Goal: Communication & Community: Answer question/provide support

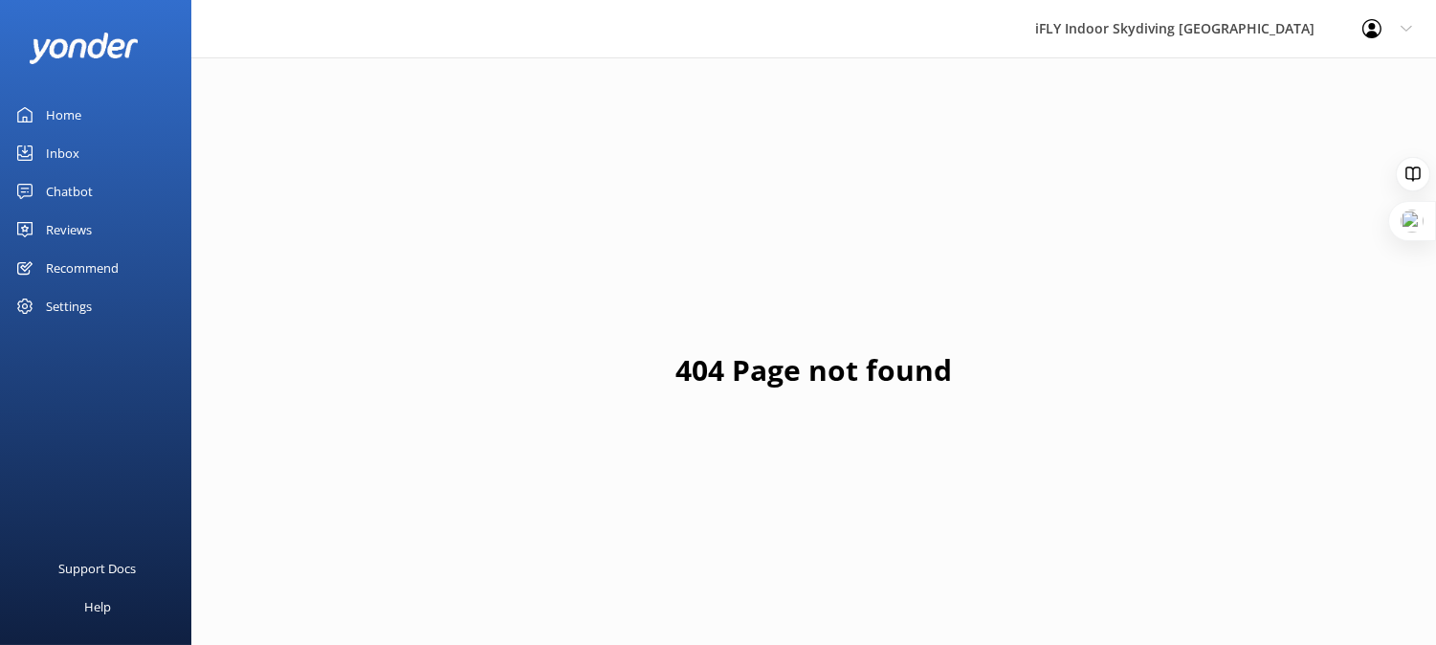
click at [91, 196] on div "Chatbot" at bounding box center [69, 191] width 47 height 38
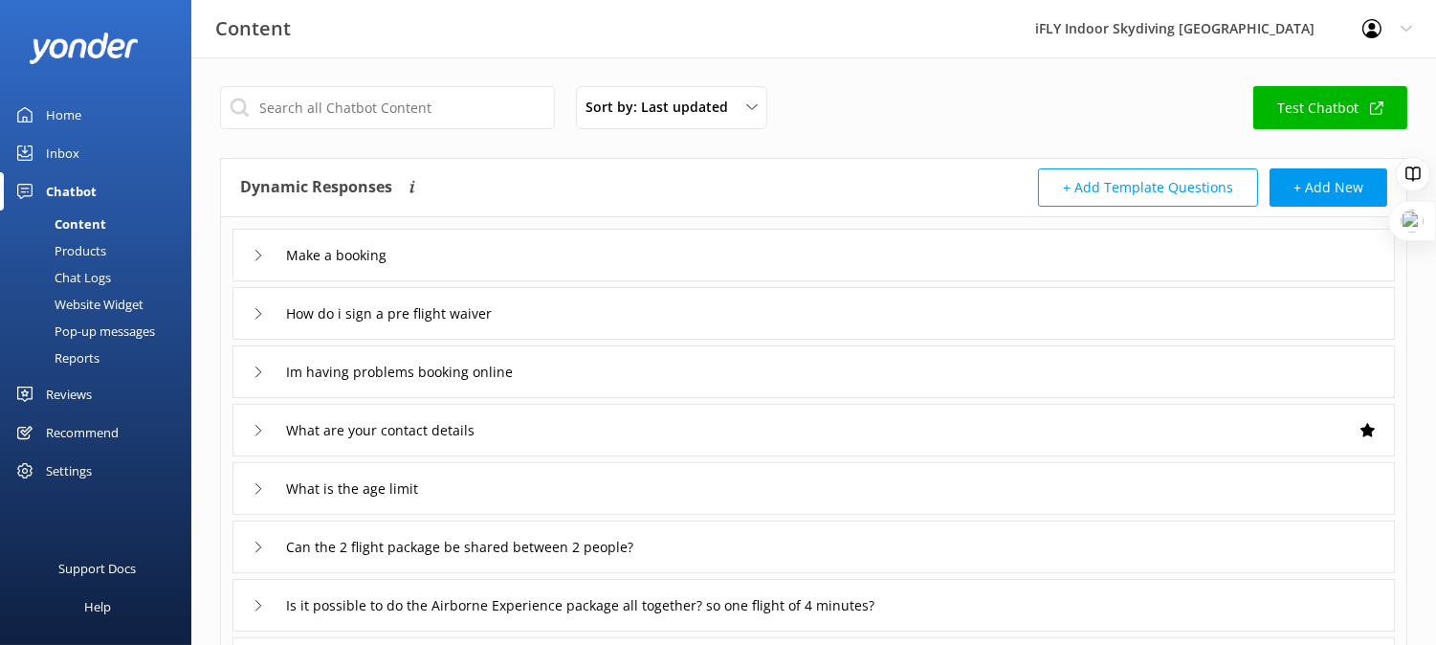
click at [97, 269] on div "Chat Logs" at bounding box center [61, 277] width 100 height 27
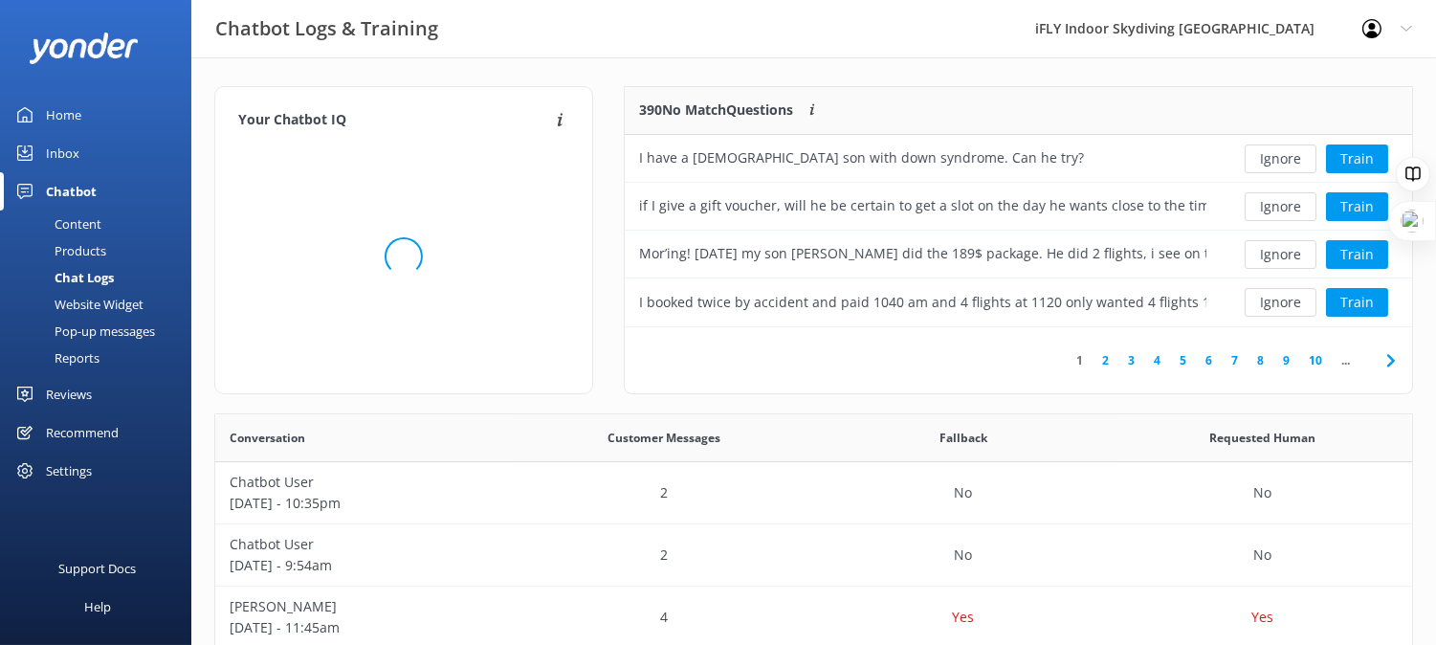
scroll to position [224, 771]
click at [1361, 150] on button "Train" at bounding box center [1357, 158] width 62 height 29
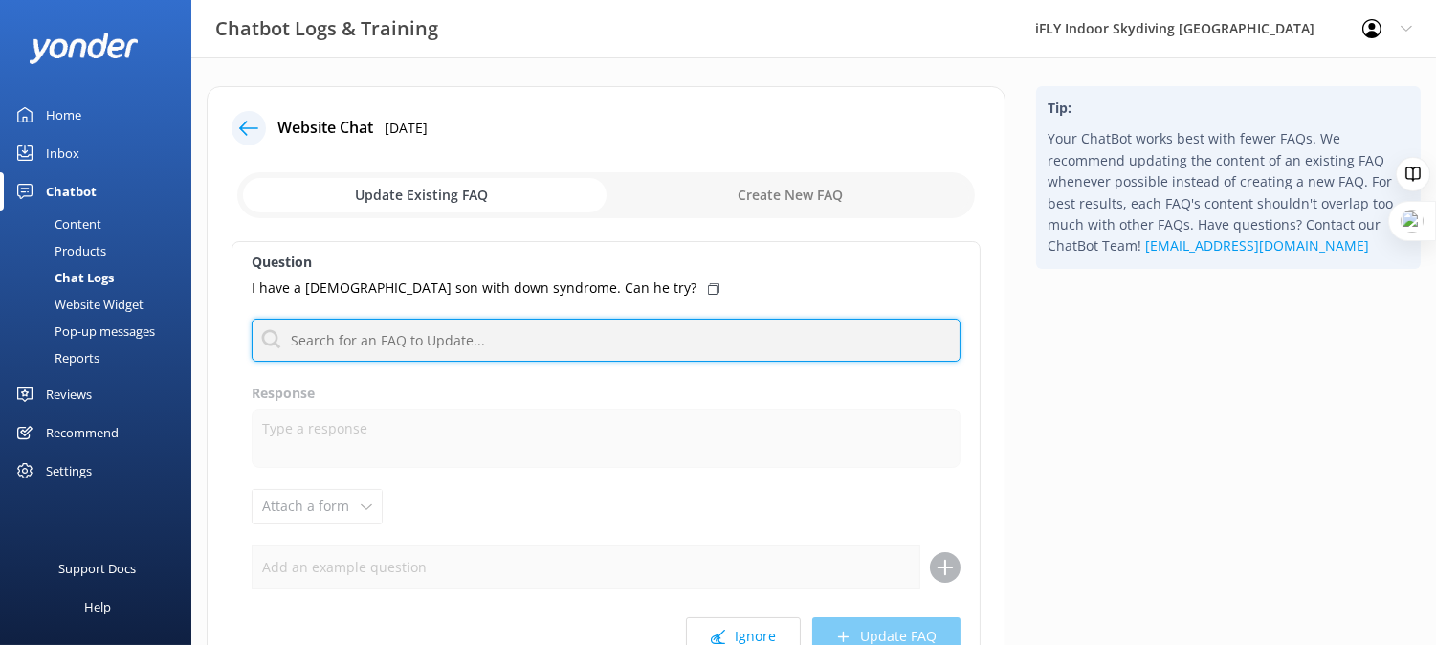
click at [531, 340] on input "text" at bounding box center [606, 340] width 709 height 43
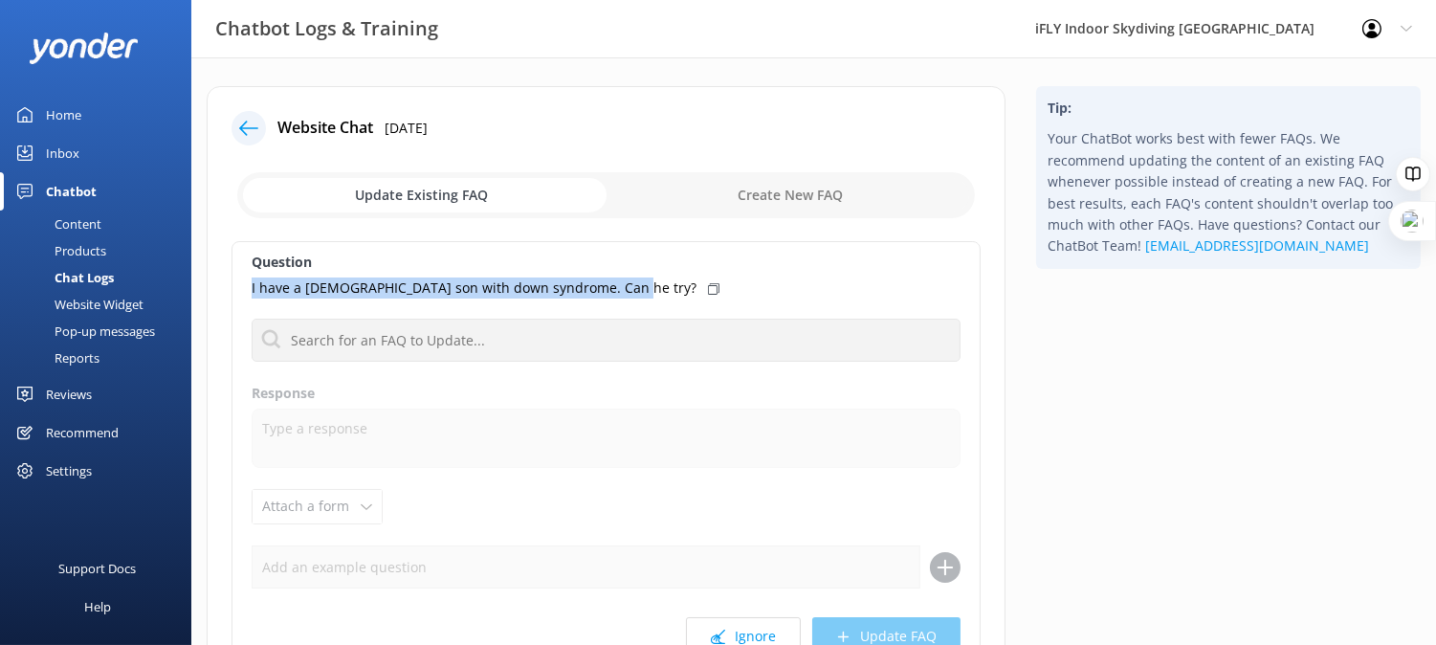
drag, startPoint x: 245, startPoint y: 292, endPoint x: 610, endPoint y: 297, distance: 365.5
click at [610, 297] on div "Question I have a [DEMOGRAPHIC_DATA] son with down syndrome. Can he try? No FAQ…" at bounding box center [606, 458] width 749 height 434
copy p "I have a [DEMOGRAPHIC_DATA] son with down syndrome. Can he try?"
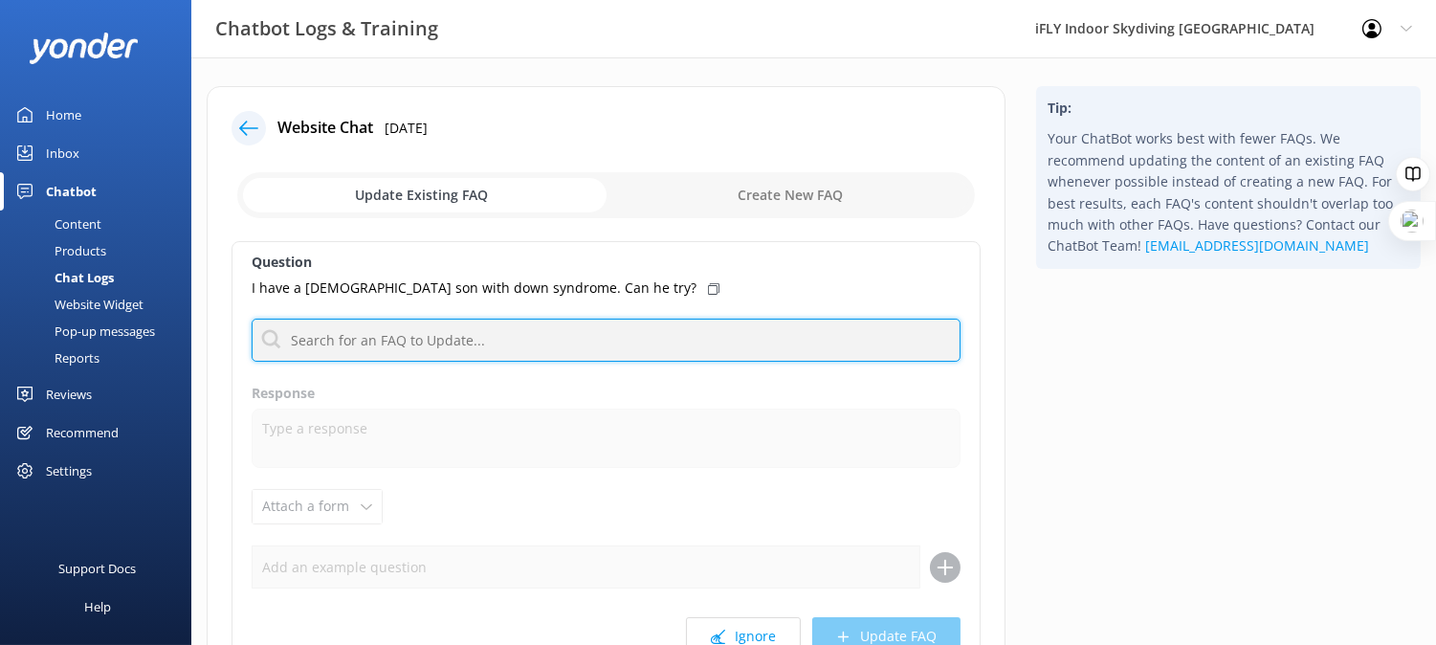
click at [660, 352] on input "text" at bounding box center [606, 340] width 709 height 43
click at [588, 329] on input "text" at bounding box center [606, 340] width 709 height 43
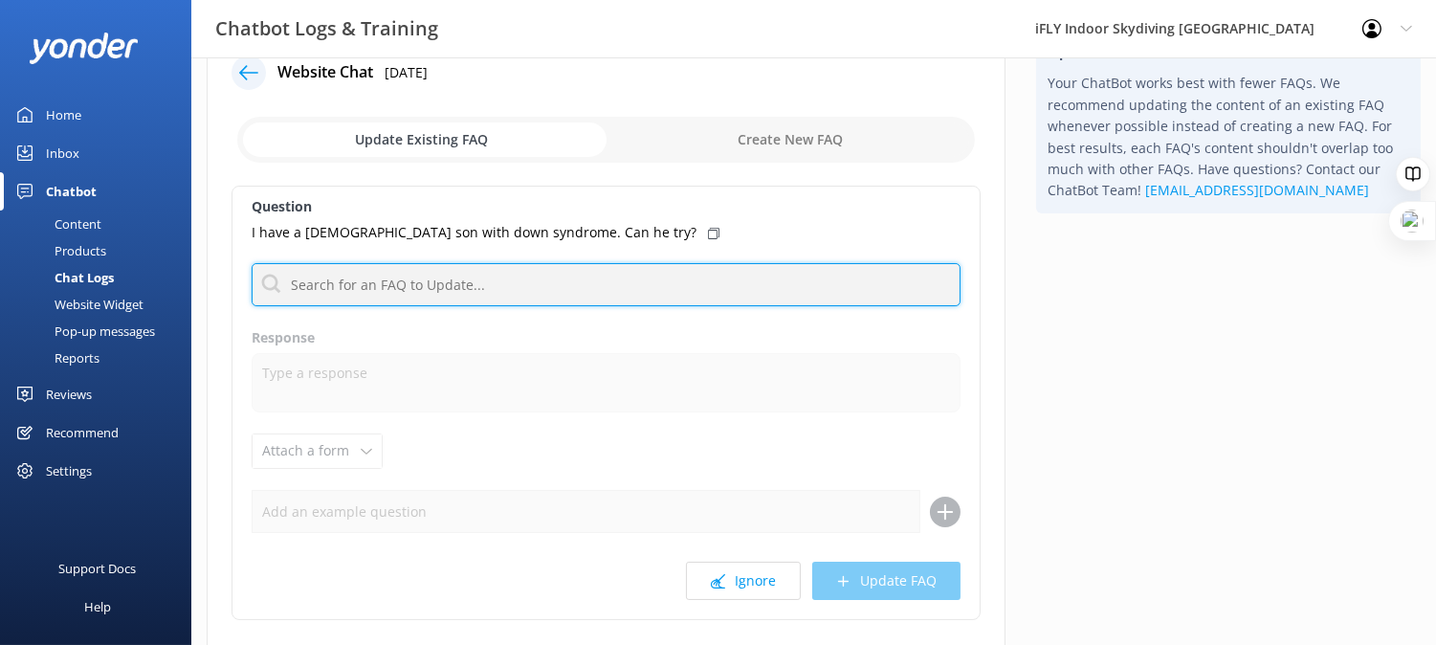
scroll to position [106, 0]
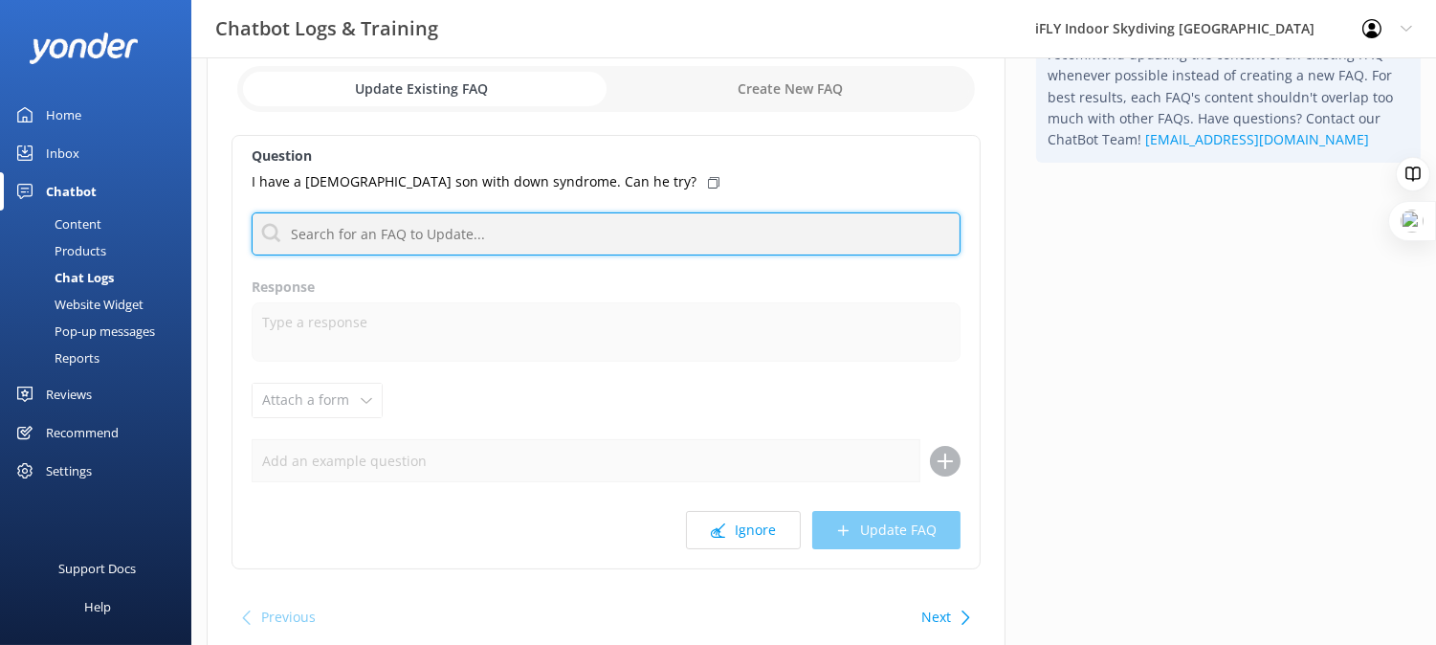
click at [416, 227] on input "text" at bounding box center [606, 233] width 709 height 43
type input "d"
click at [271, 224] on input "d" at bounding box center [606, 233] width 709 height 43
click at [356, 250] on input "d" at bounding box center [606, 233] width 709 height 43
type input "f"
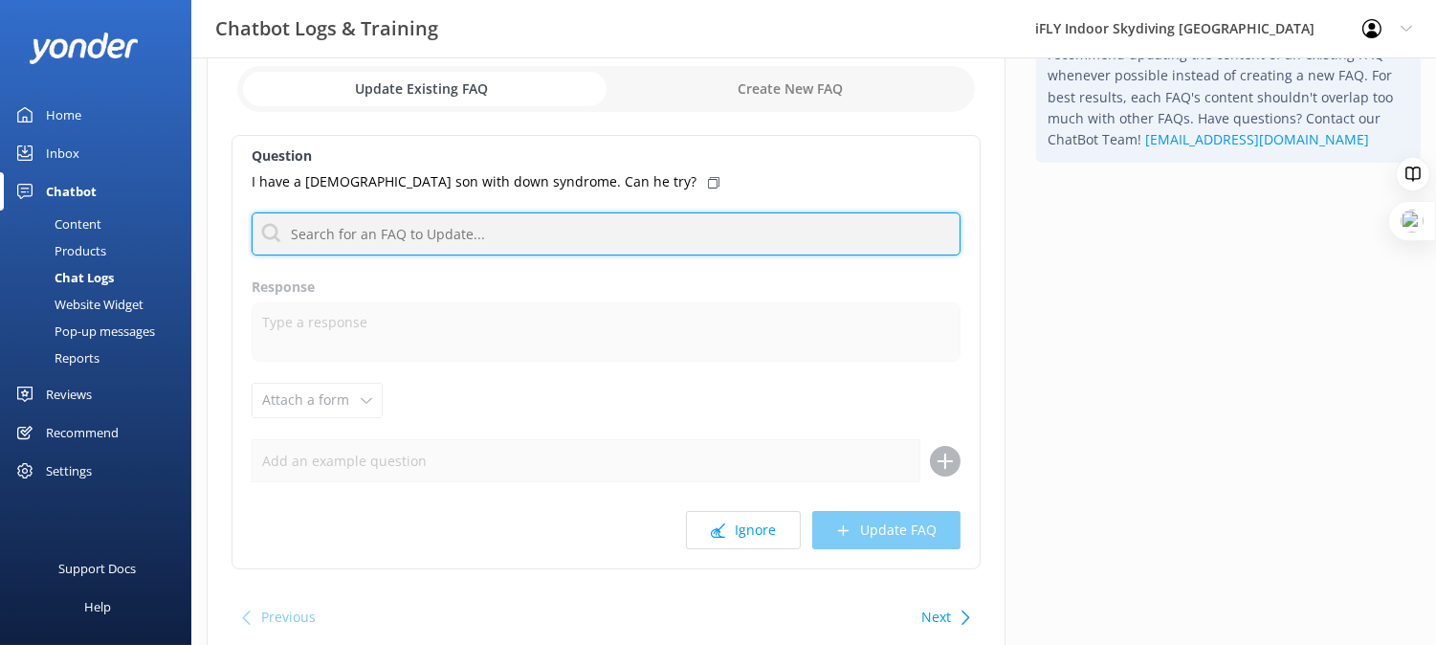
type input "f"
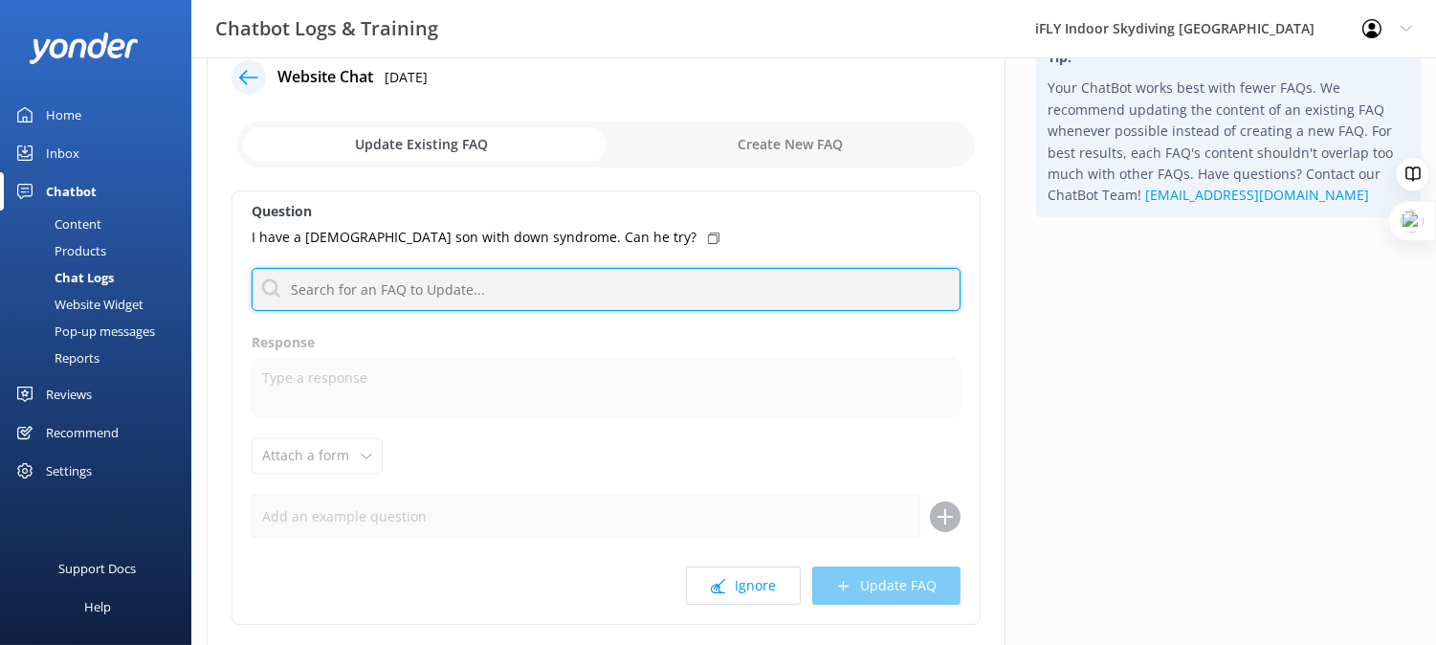
scroll to position [0, 0]
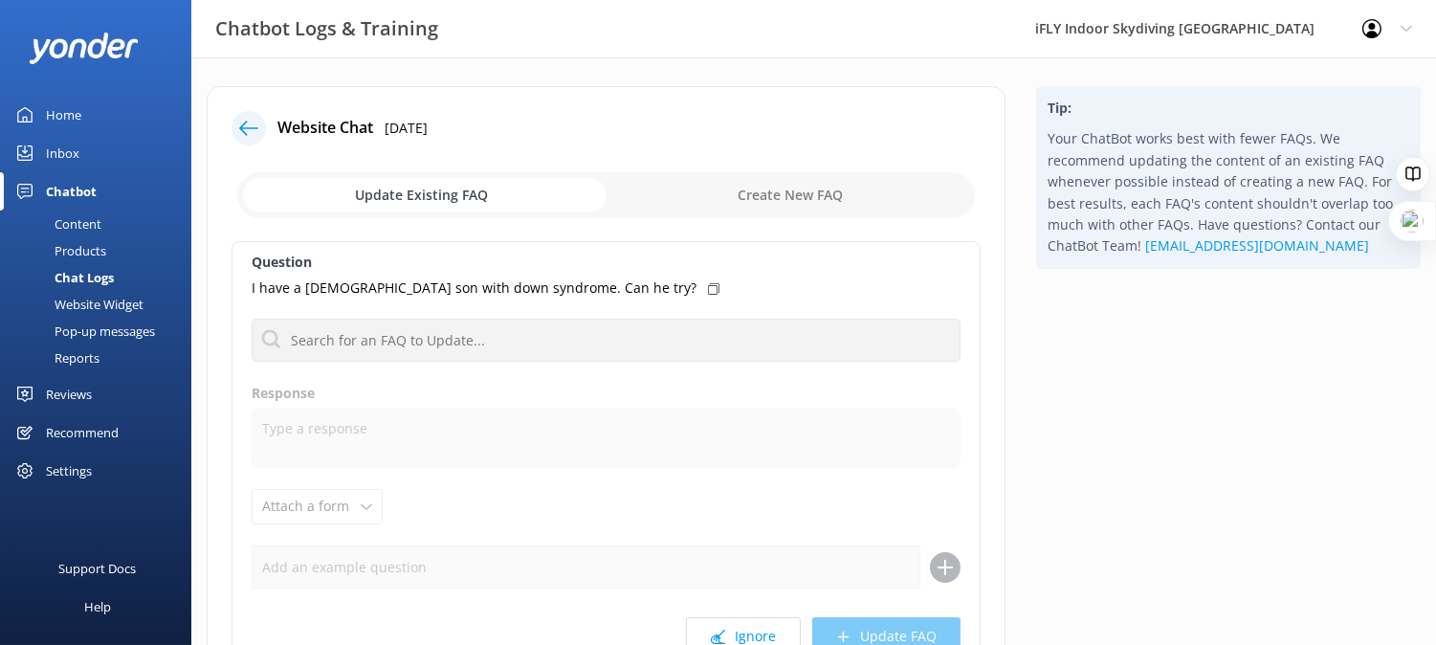
click at [770, 189] on input "checkbox" at bounding box center [606, 195] width 738 height 46
checkbox input "true"
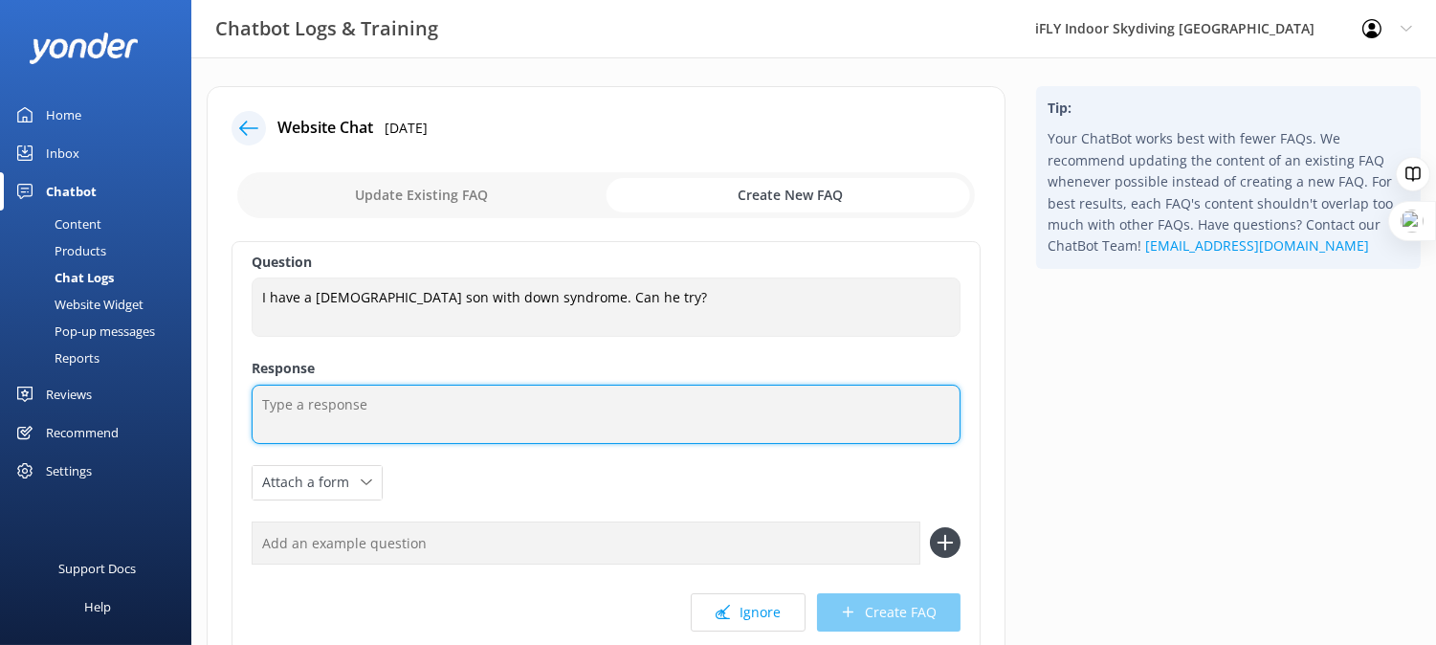
click at [500, 436] on textarea at bounding box center [606, 414] width 709 height 59
paste textarea "We welcome flyers of all abilities. For certain medical conditions, we may need…"
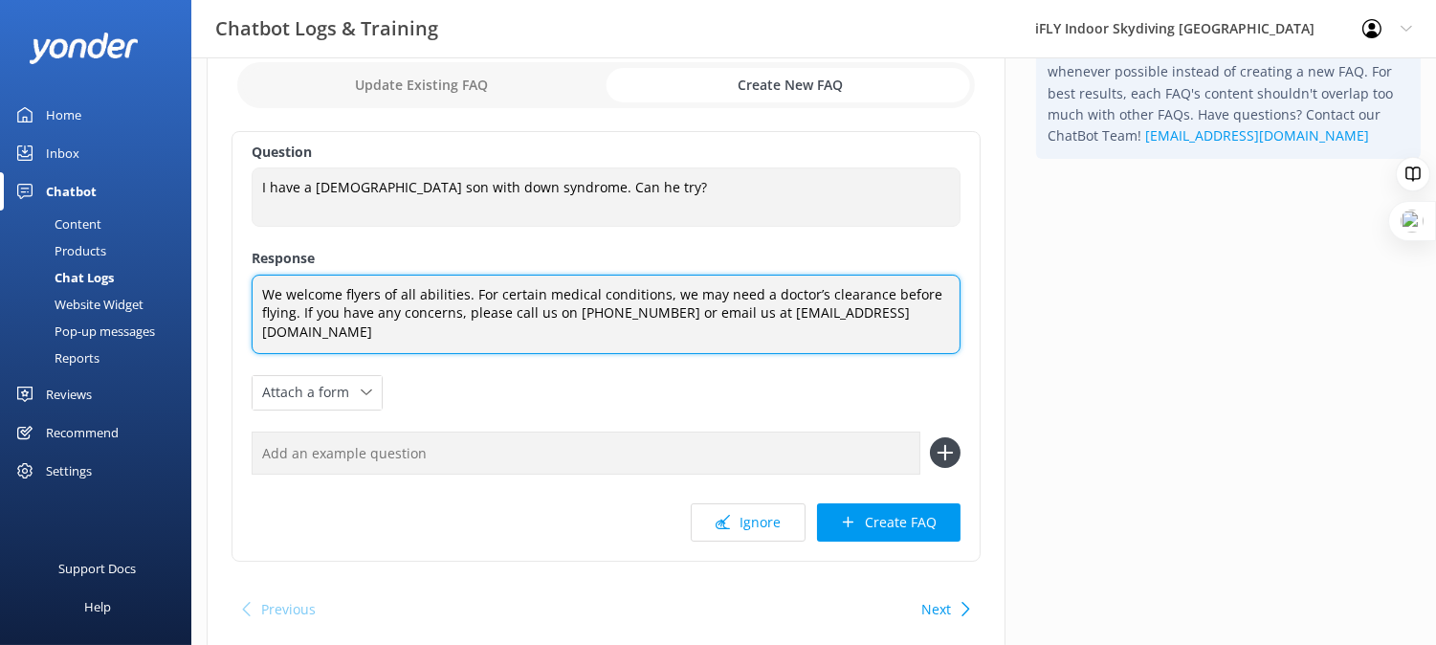
scroll to position [161, 0]
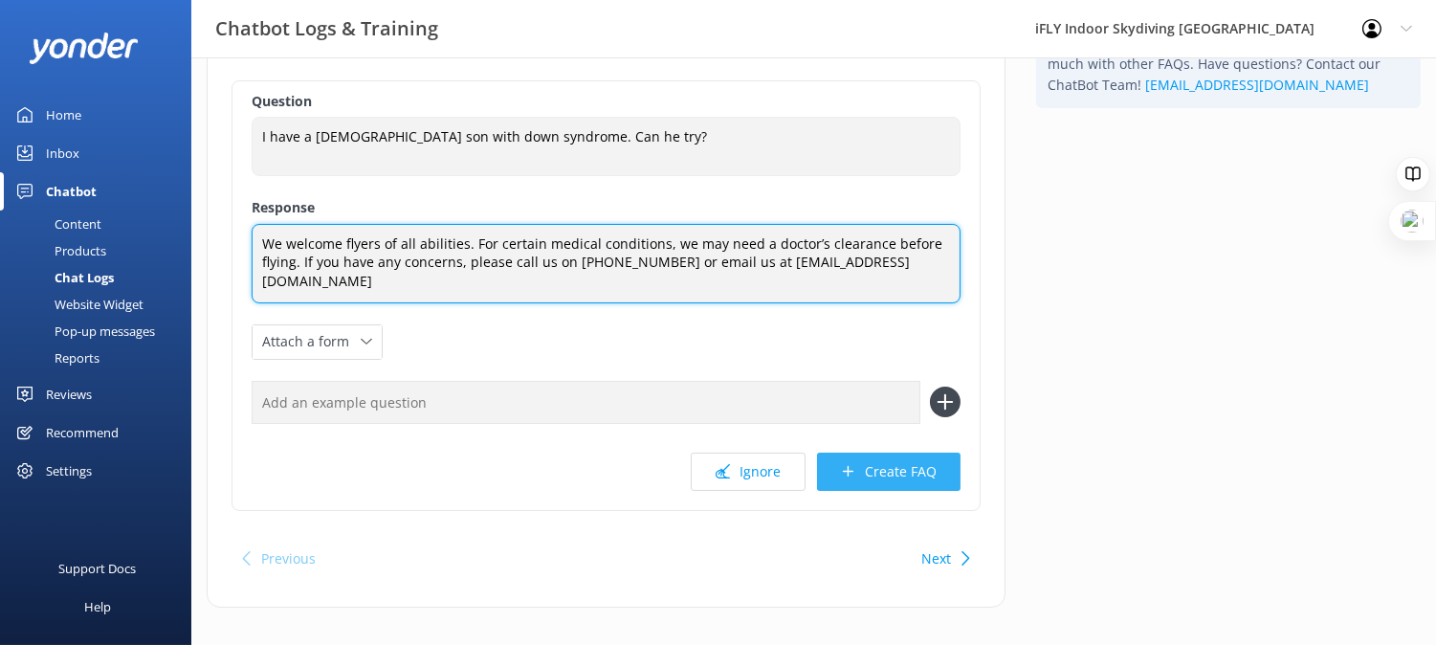
type textarea "We welcome flyers of all abilities. For certain medical conditions, we may need…"
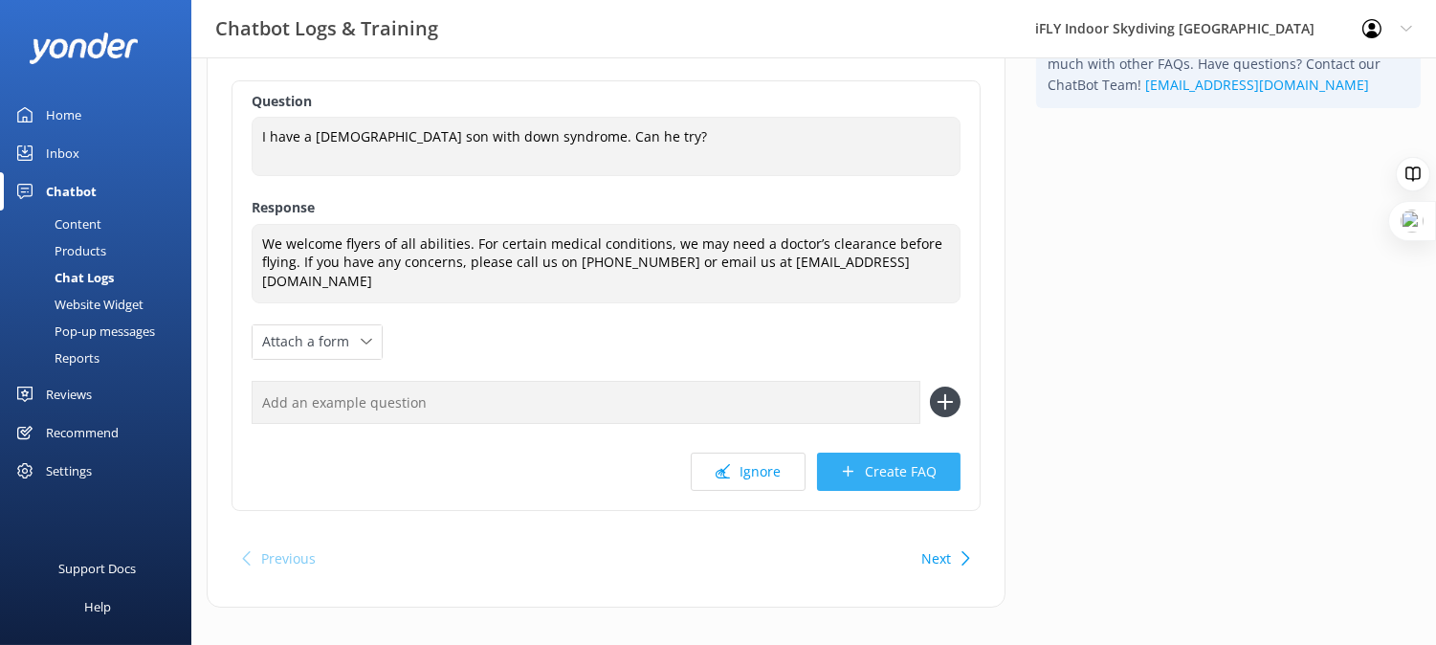
click at [909, 463] on button "Create FAQ" at bounding box center [889, 472] width 144 height 38
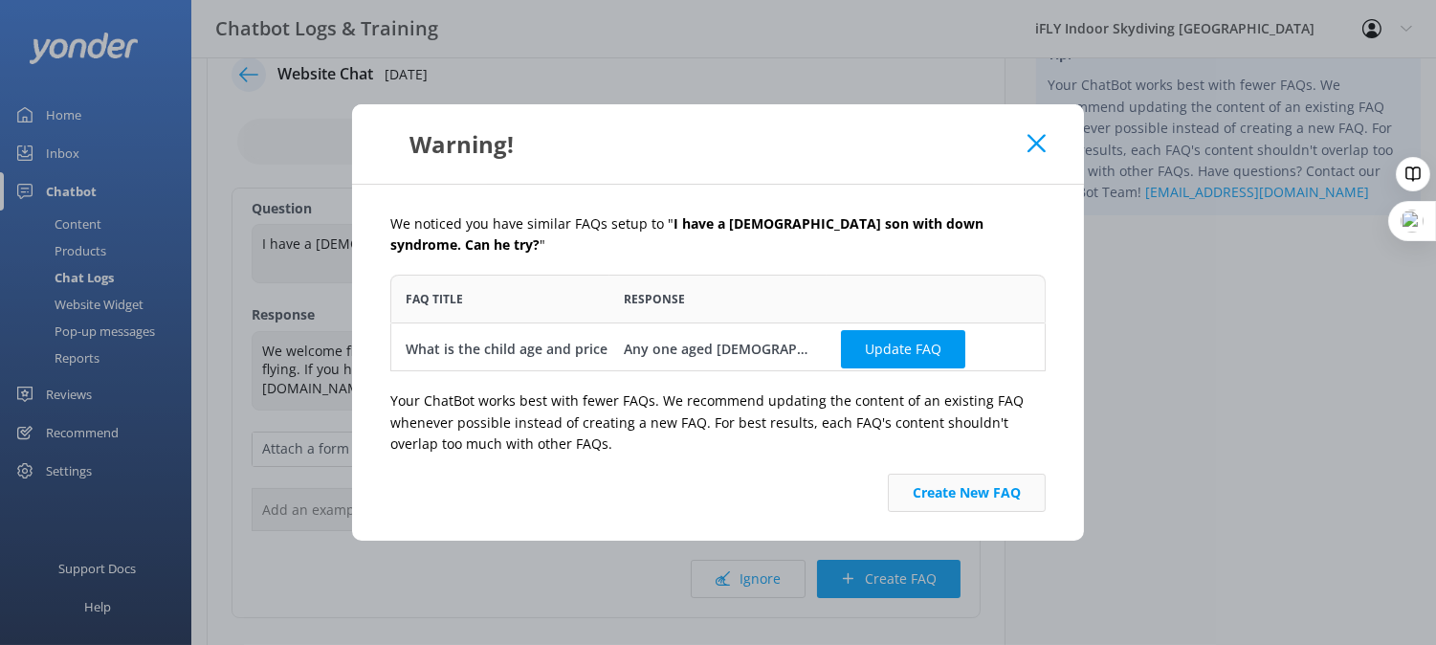
scroll to position [106, 0]
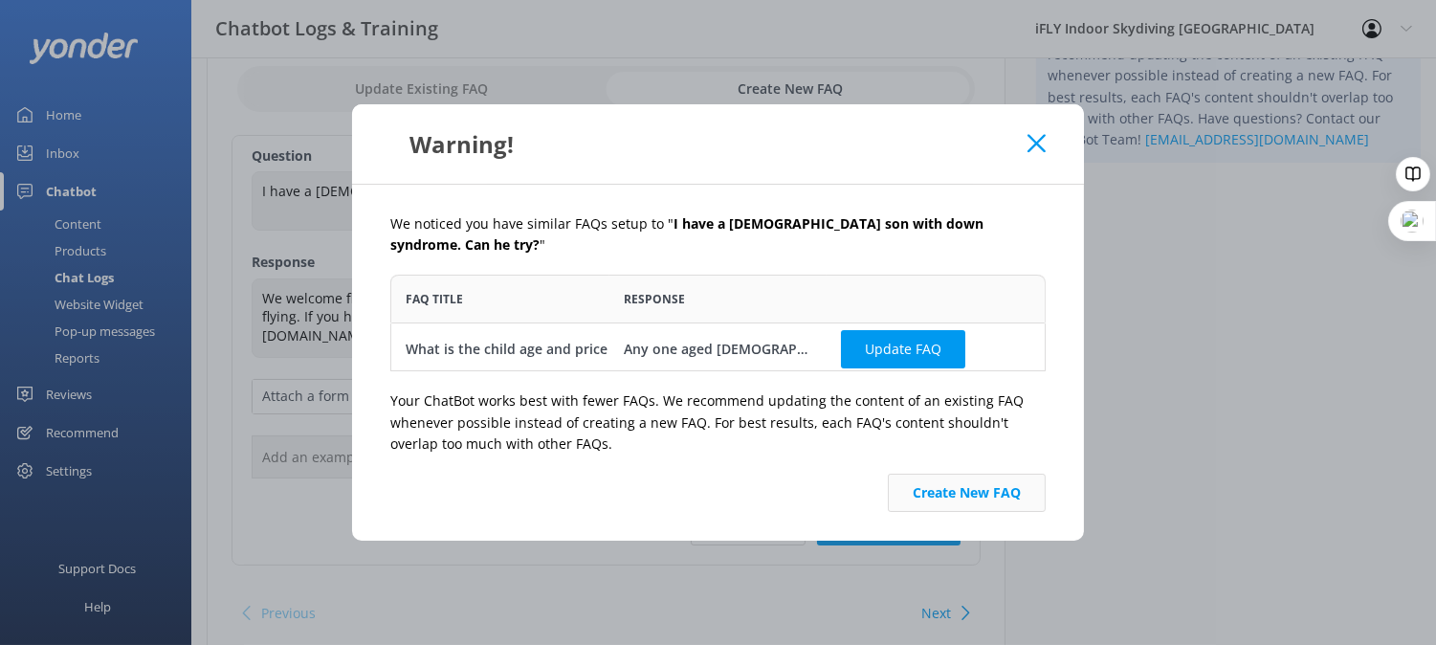
click at [1037, 474] on button "Create New FAQ" at bounding box center [967, 493] width 158 height 38
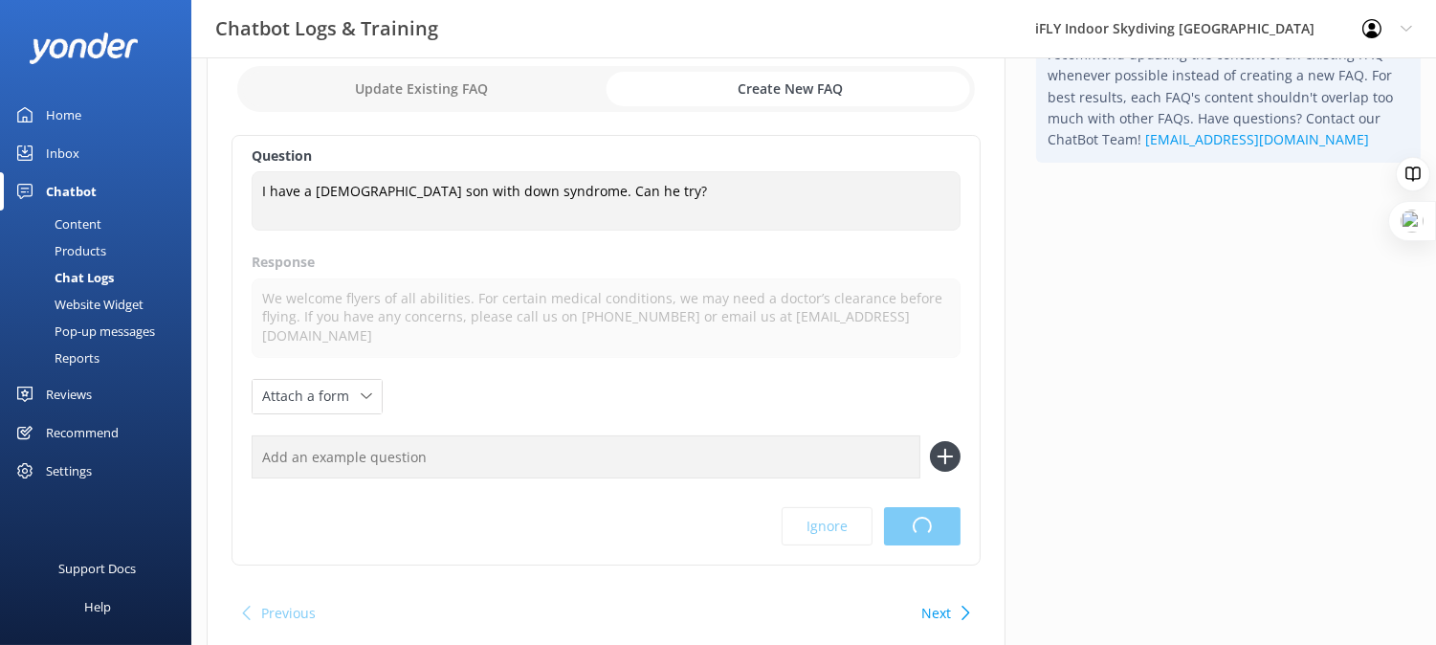
scroll to position [0, 0]
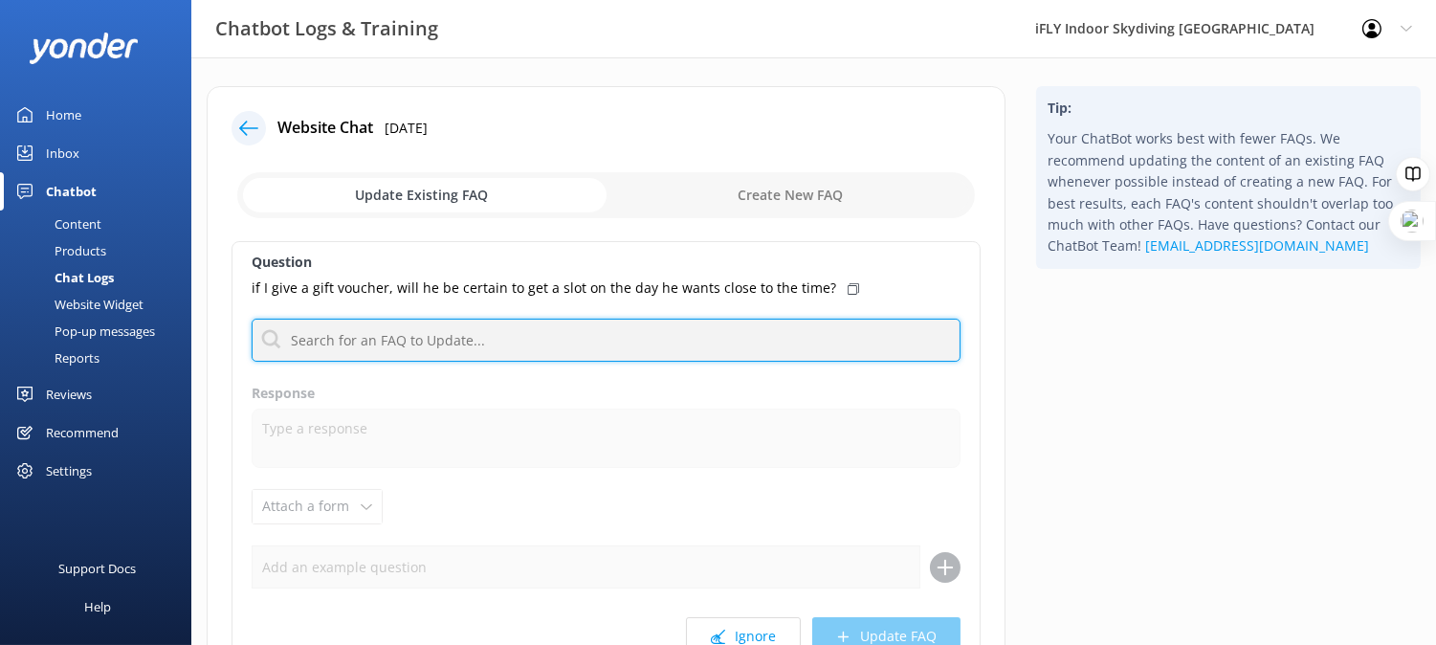
click at [691, 344] on input "text" at bounding box center [606, 340] width 709 height 43
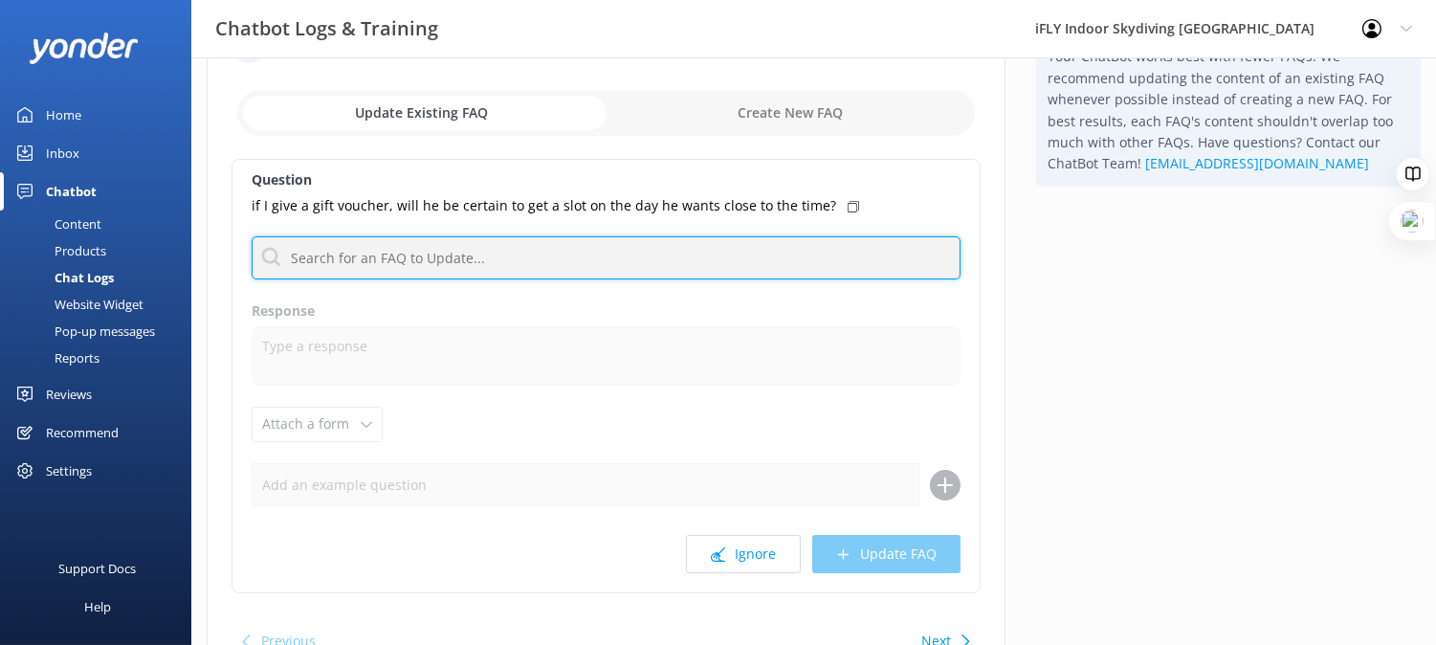
scroll to position [185, 0]
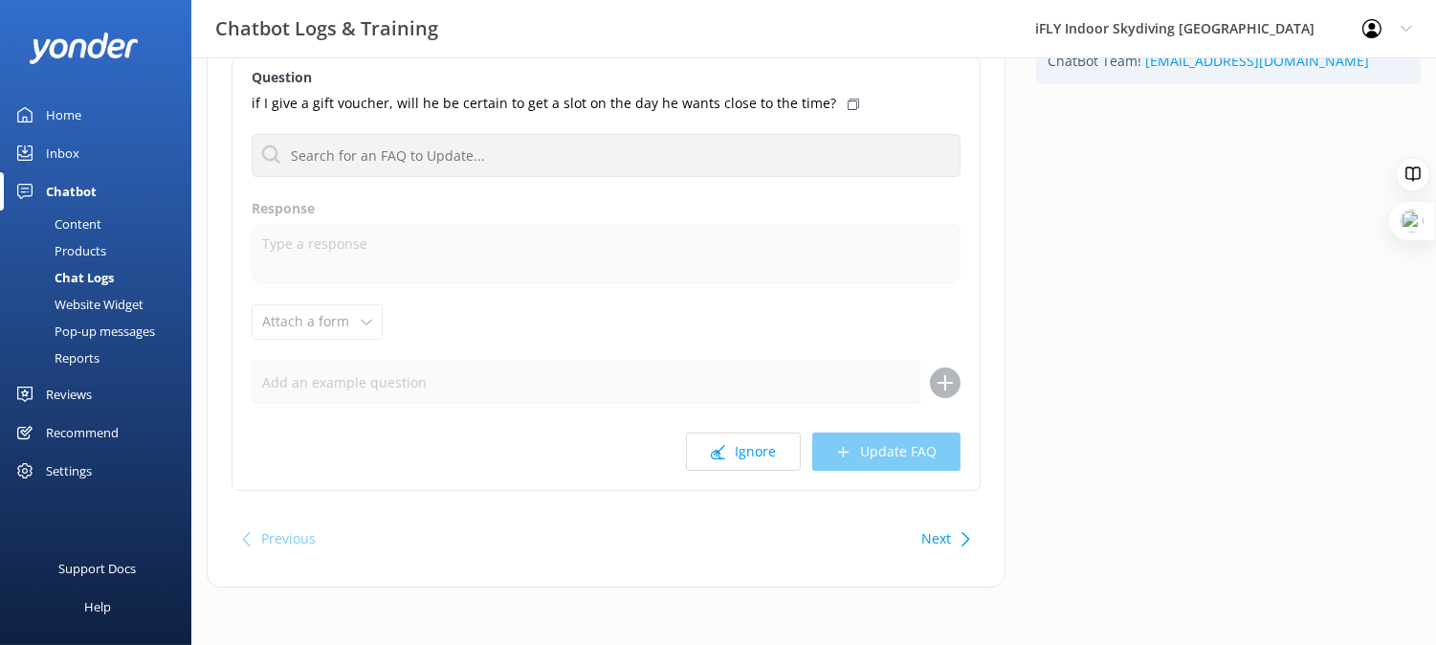
click at [957, 536] on div "Next" at bounding box center [943, 539] width 59 height 38
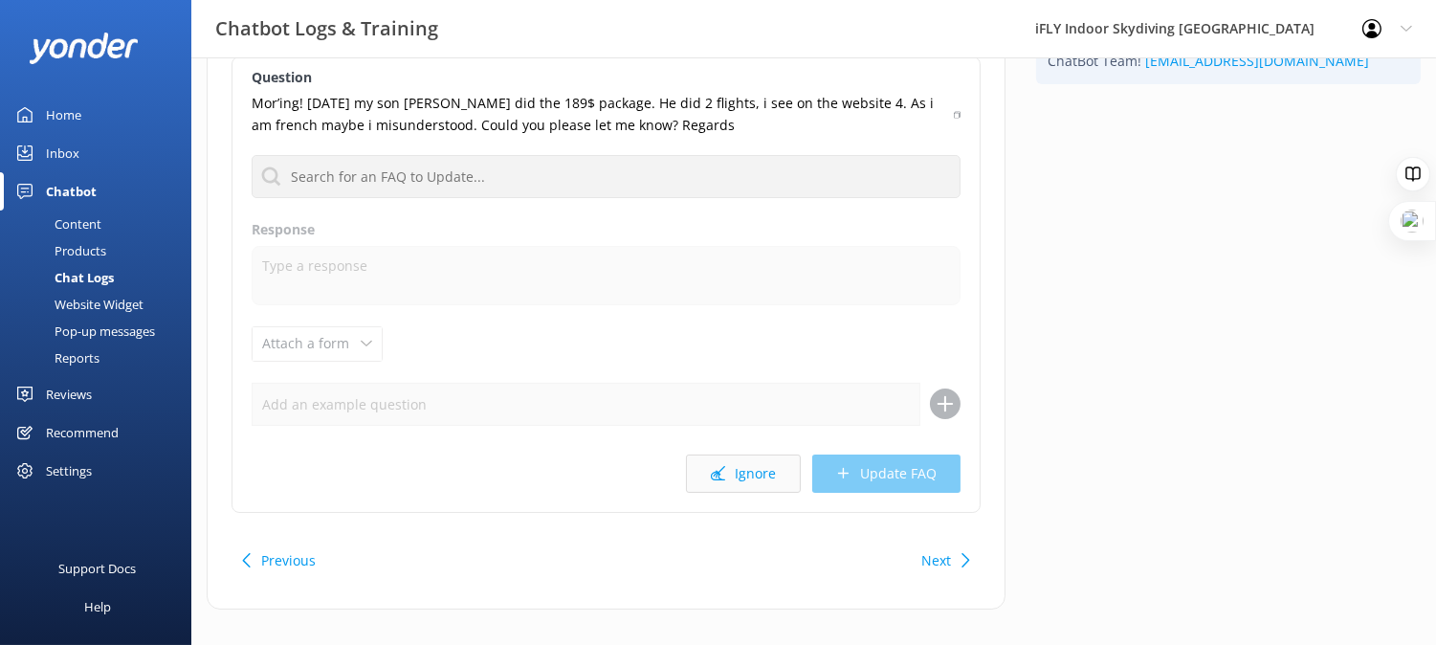
click at [719, 467] on icon at bounding box center [718, 473] width 14 height 14
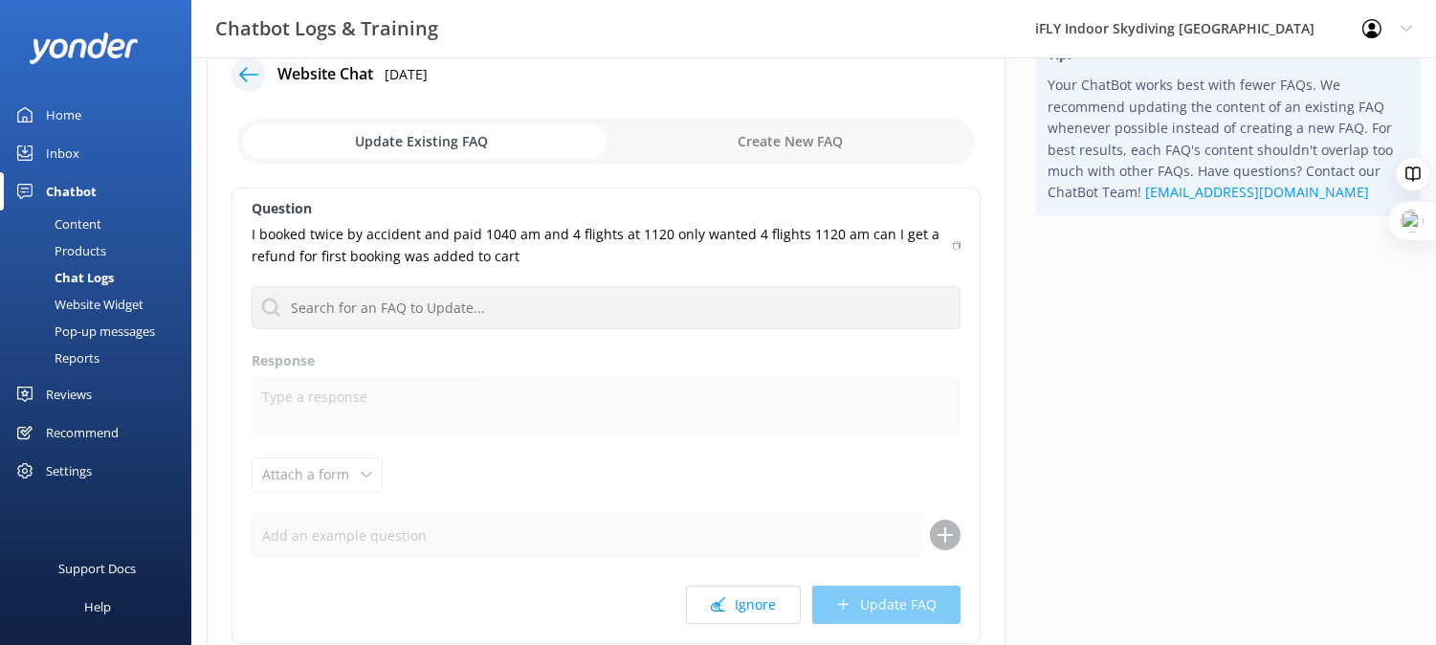
scroll to position [106, 0]
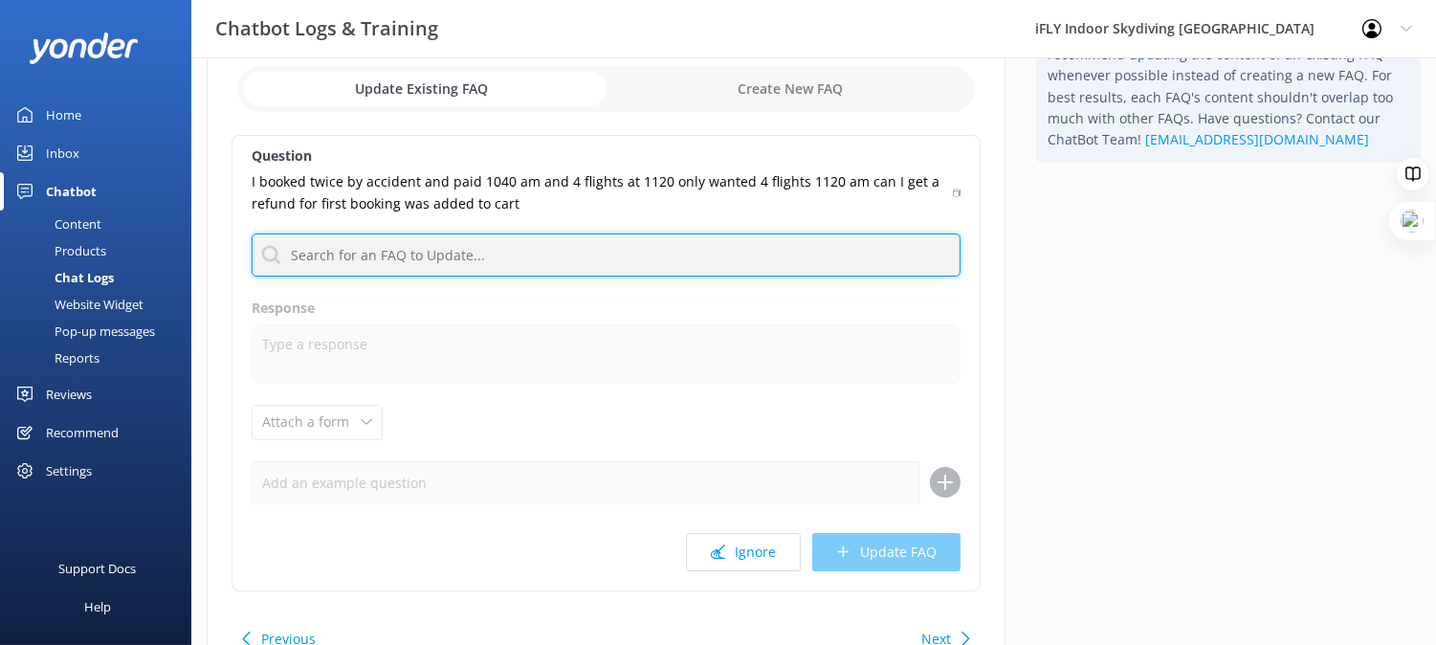
click at [697, 251] on input "text" at bounding box center [606, 254] width 709 height 43
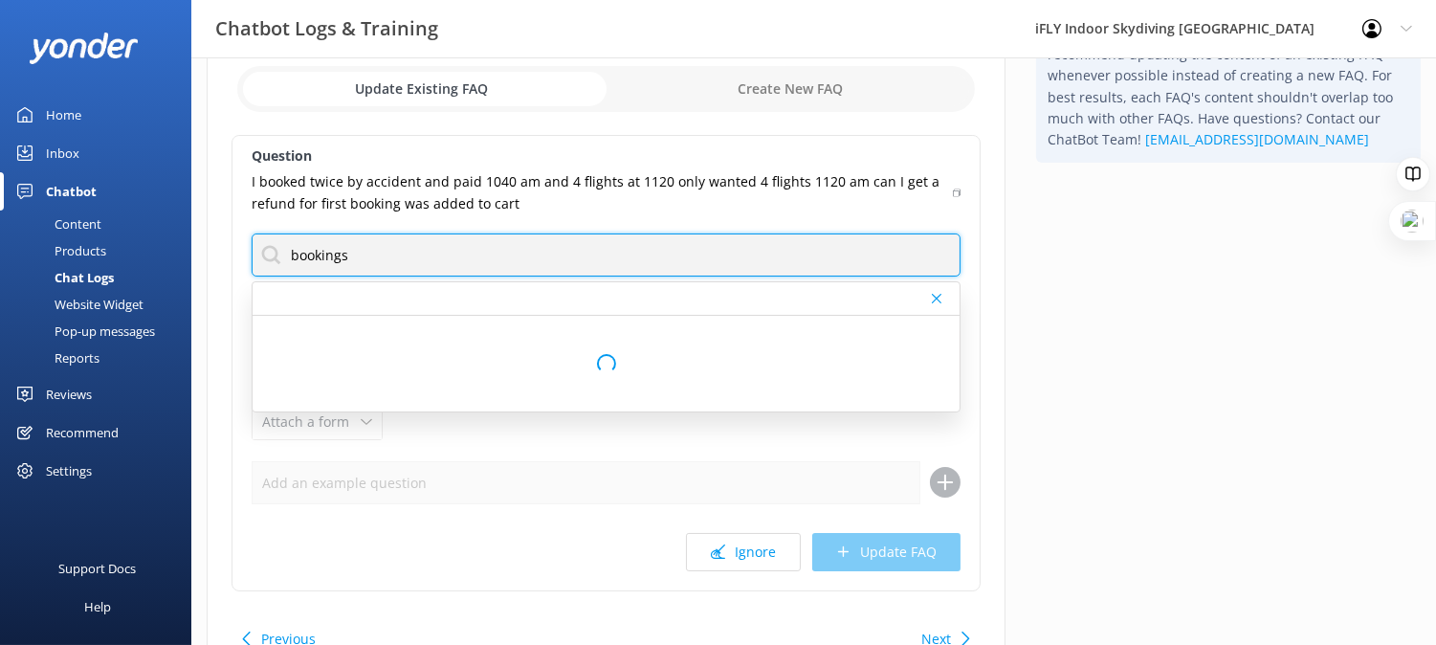
type input "bookings"
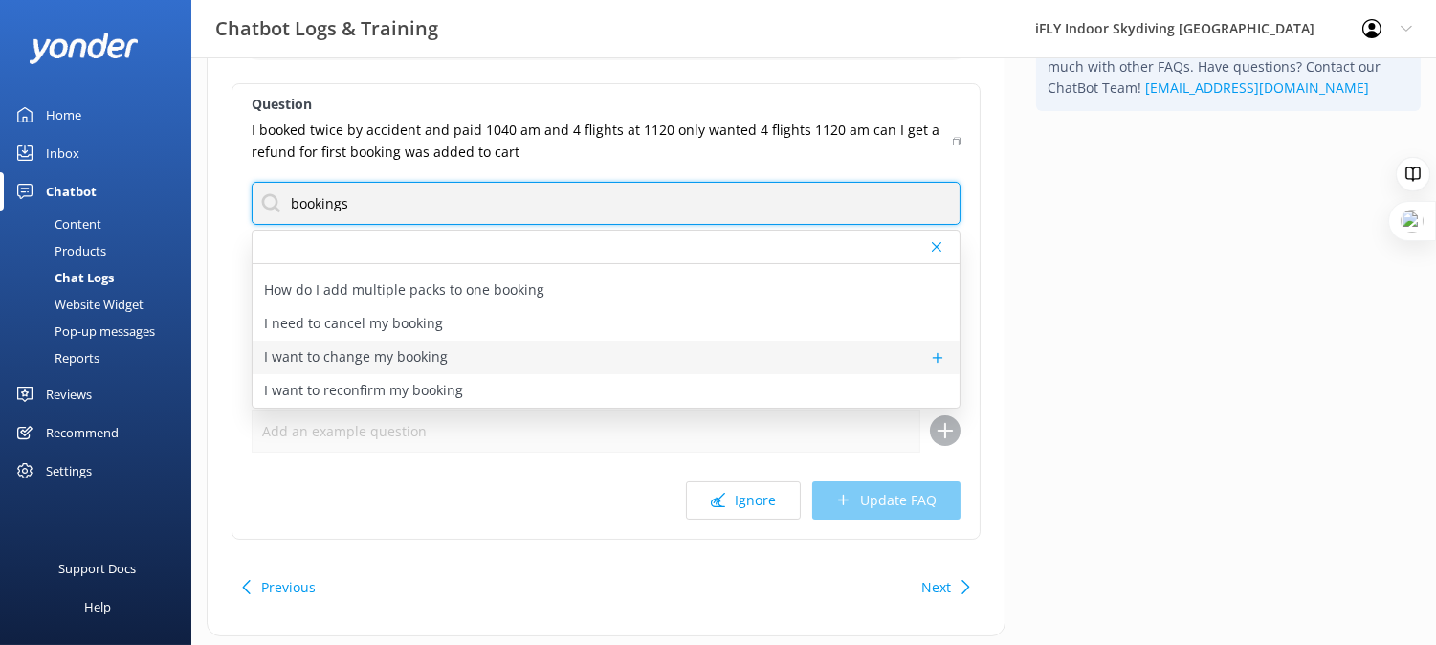
scroll to position [206, 0]
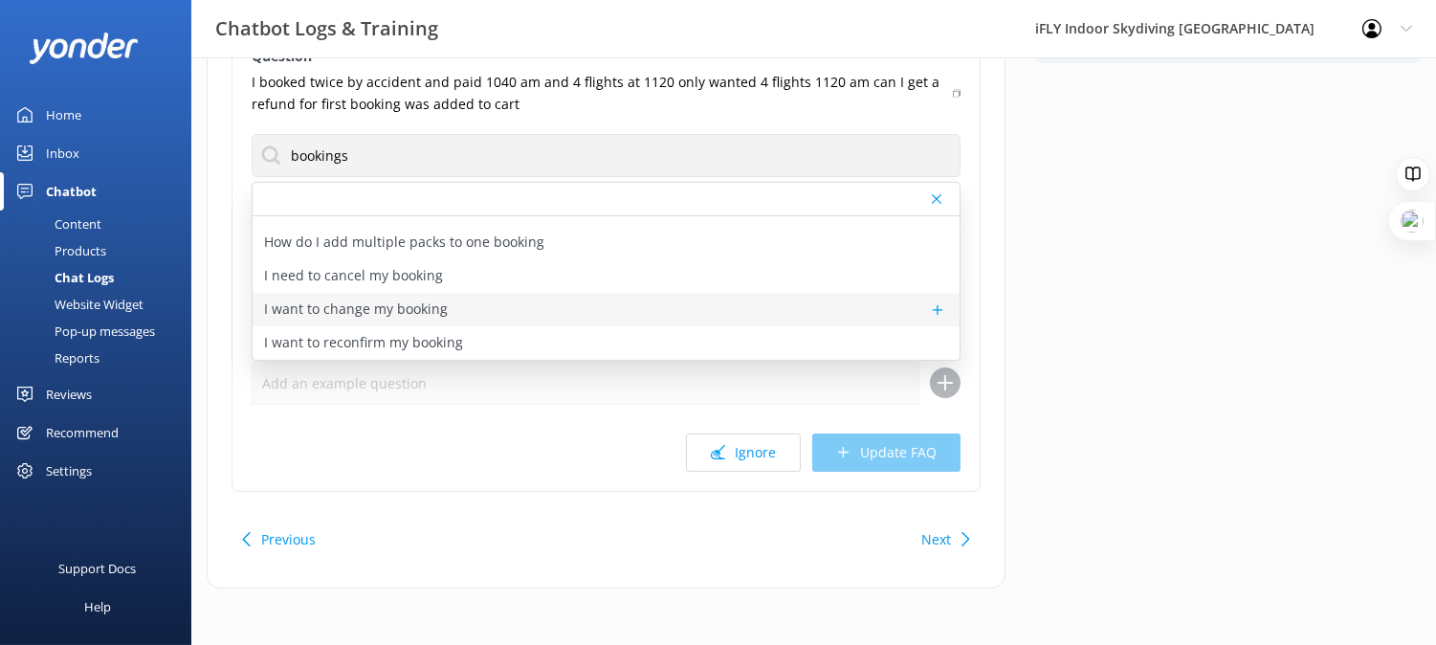
click at [645, 310] on div "I want to change my booking" at bounding box center [606, 309] width 707 height 33
type textarea "To change your booking, please call us on [PHONE_NUMBER]. We are more than happ…"
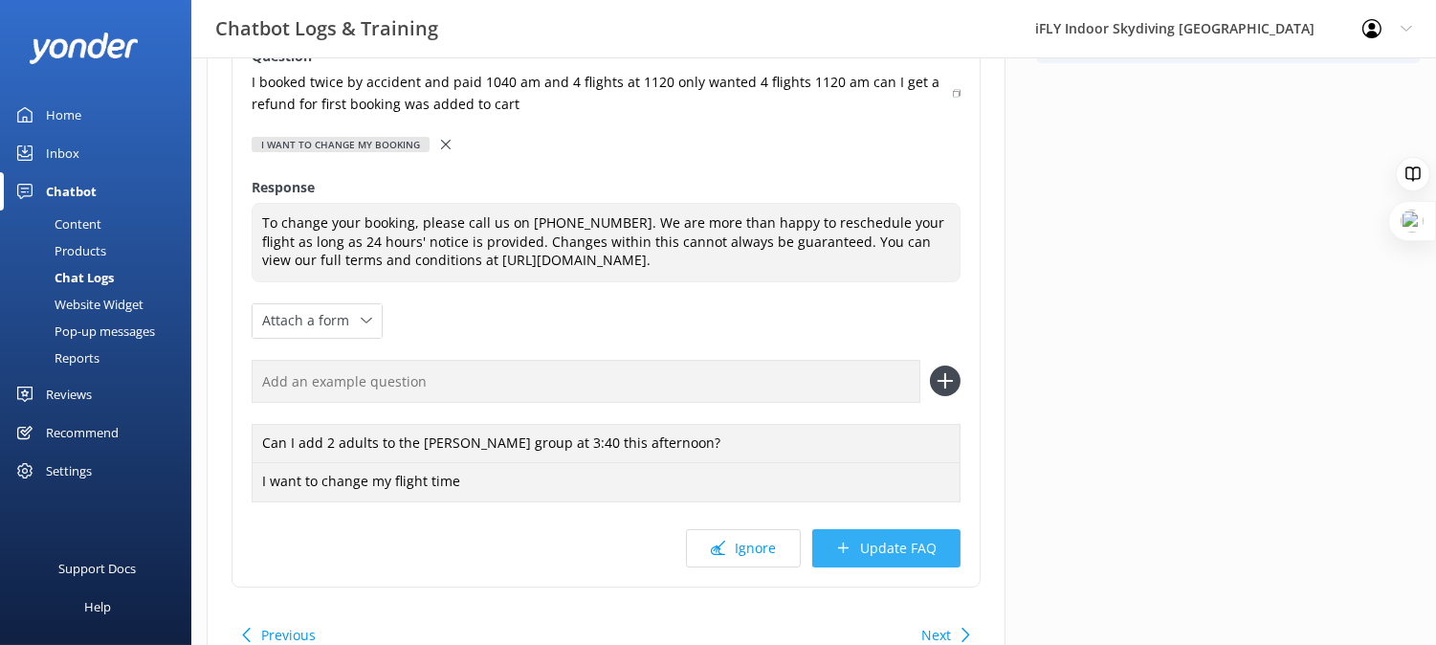
click at [877, 542] on button "Update FAQ" at bounding box center [886, 548] width 148 height 38
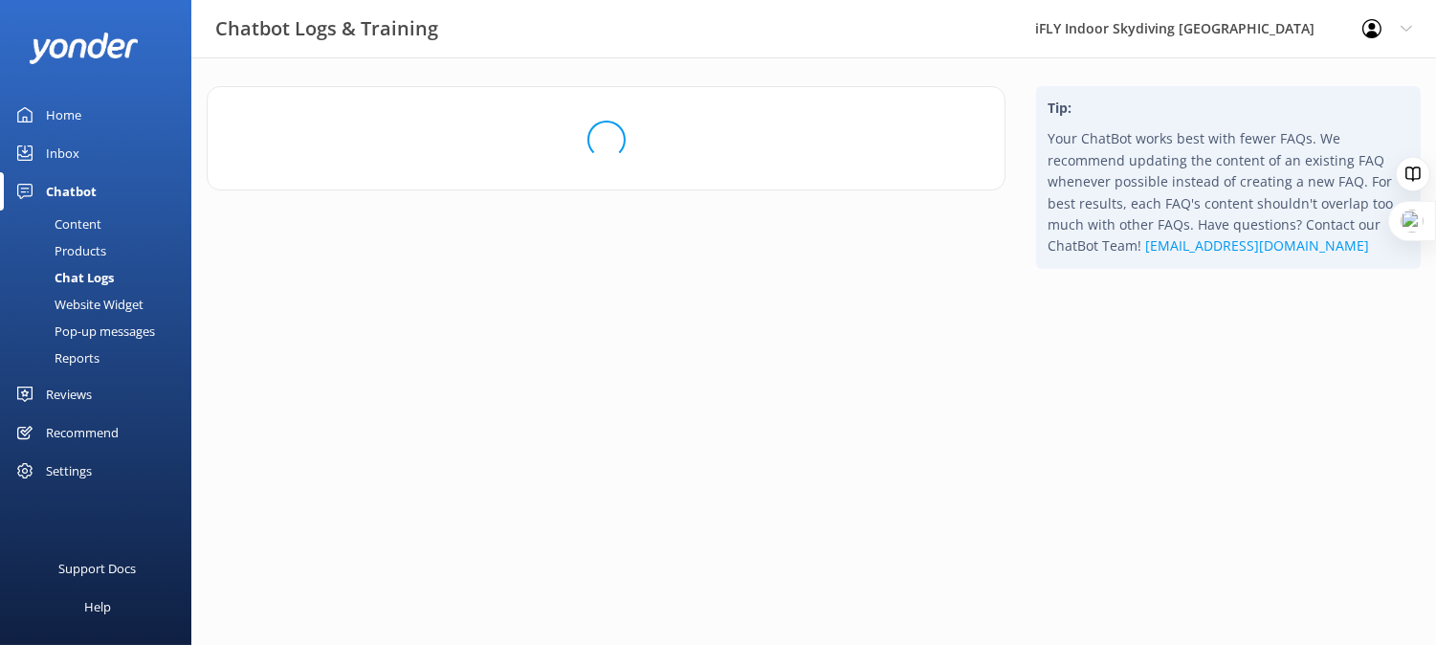
scroll to position [0, 0]
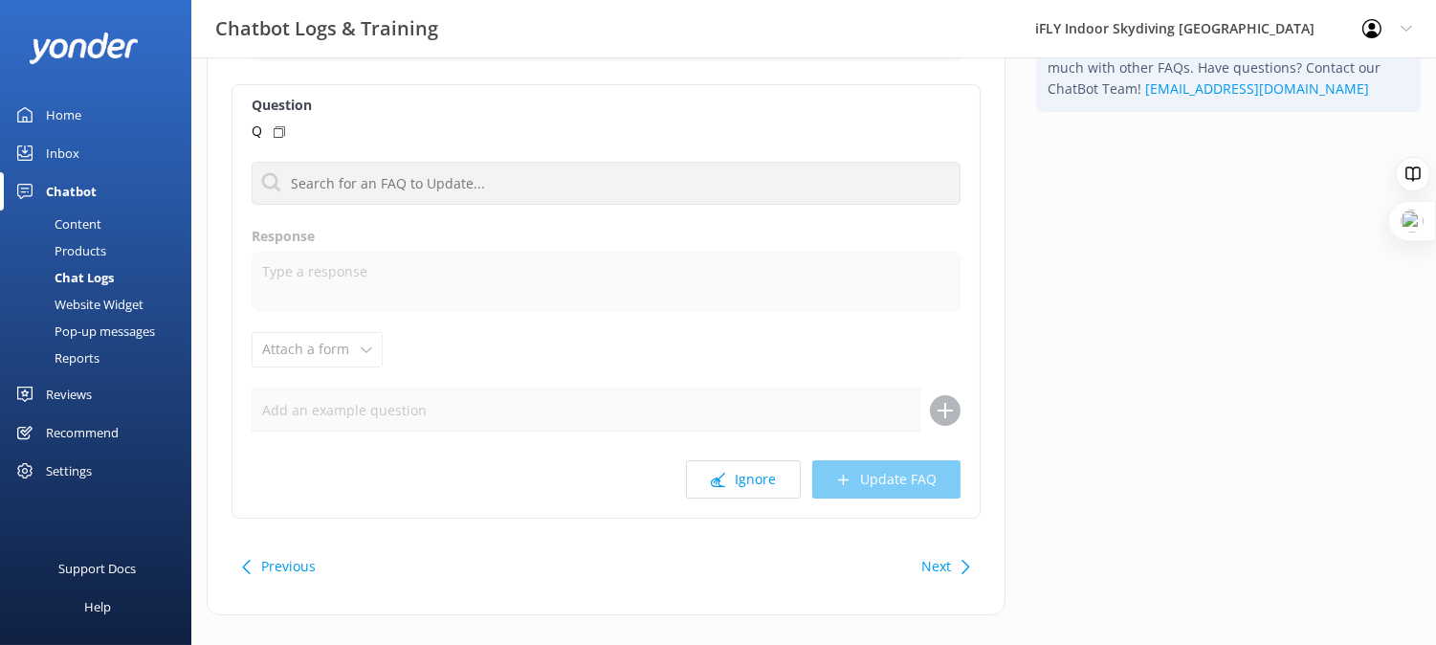
scroll to position [185, 0]
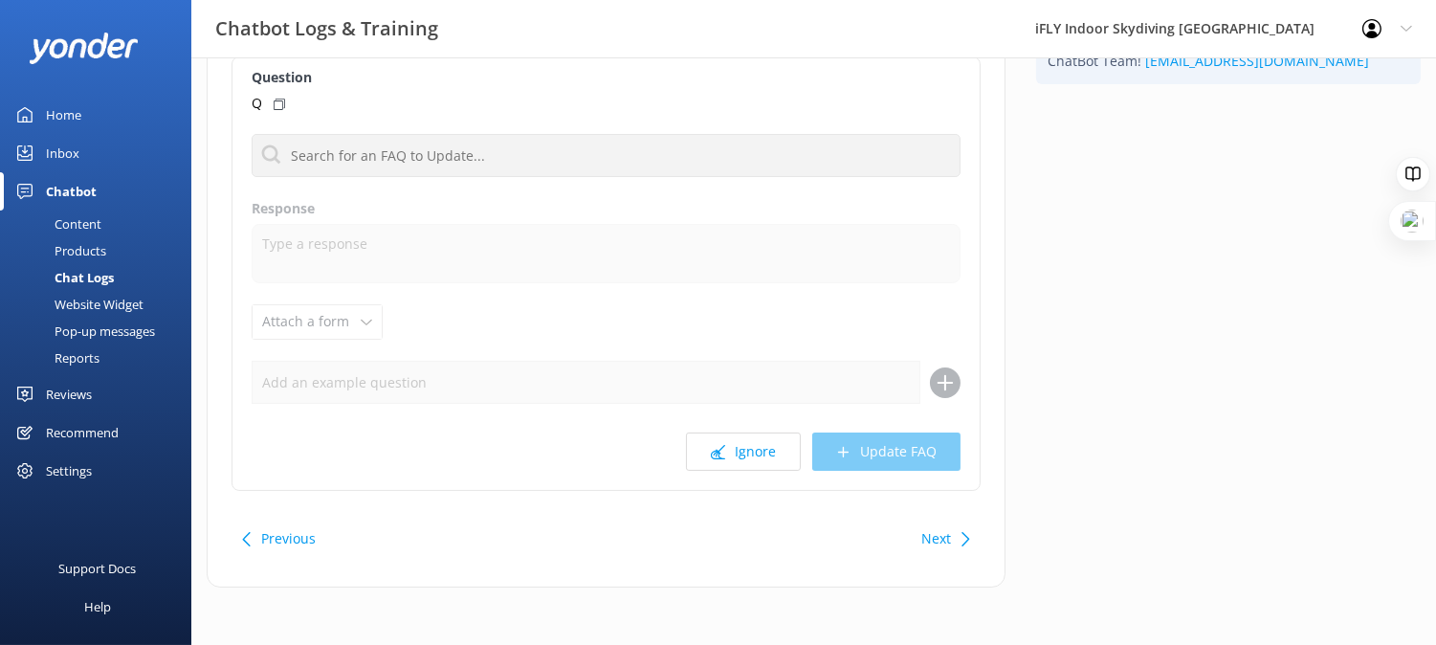
click at [964, 546] on div "Next" at bounding box center [943, 539] width 59 height 38
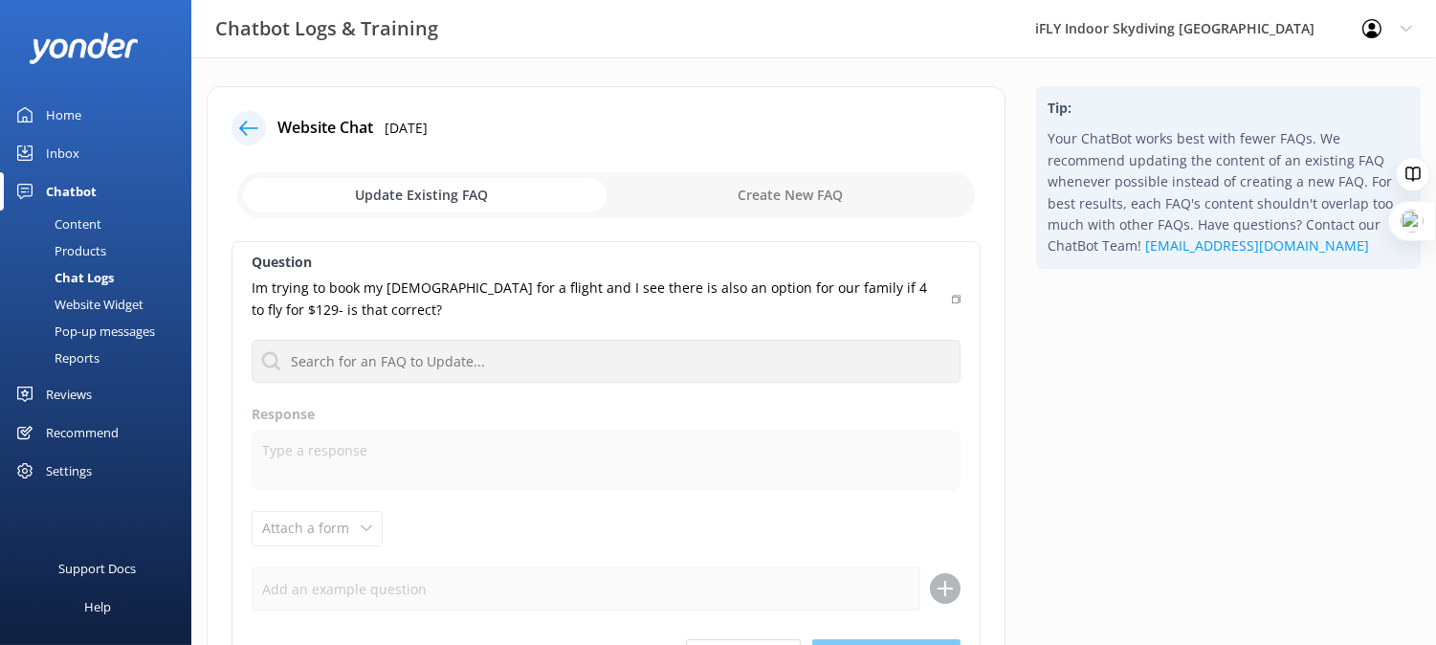
scroll to position [106, 0]
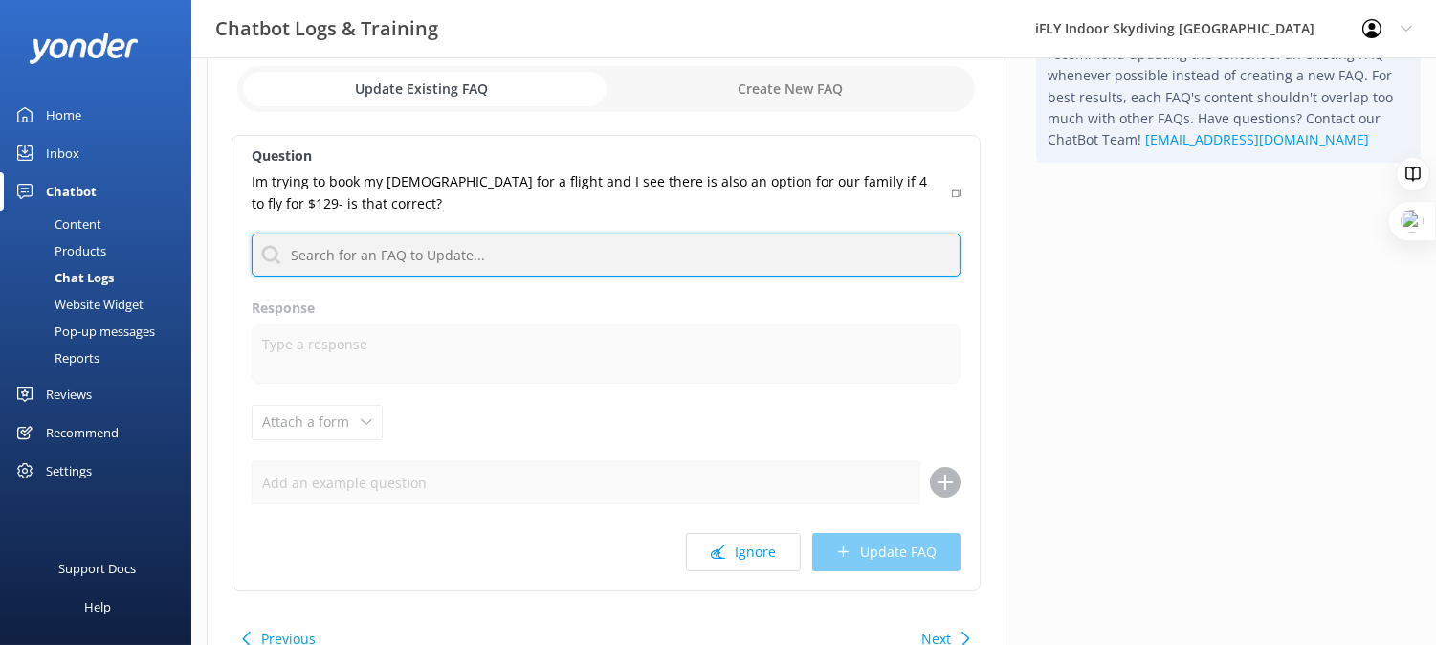
click at [463, 239] on input "text" at bounding box center [606, 254] width 709 height 43
click at [510, 260] on input "text" at bounding box center [606, 254] width 709 height 43
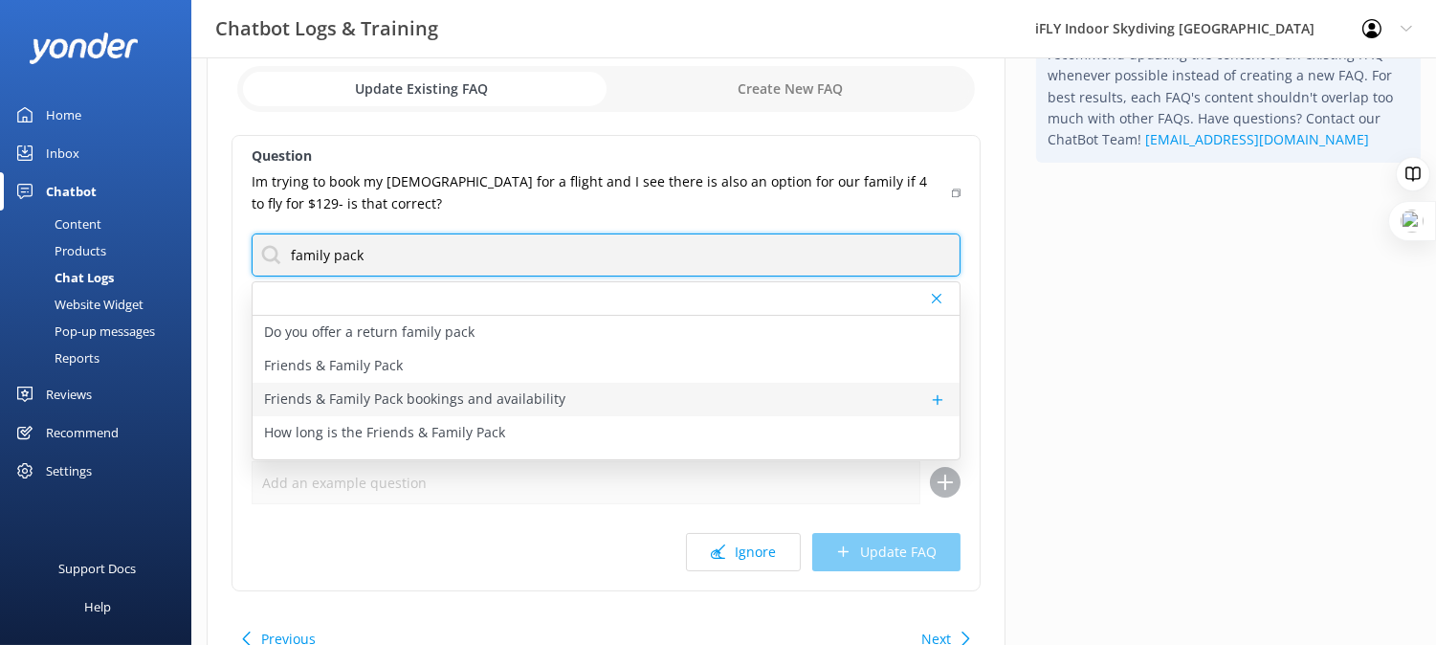
type input "family pack"
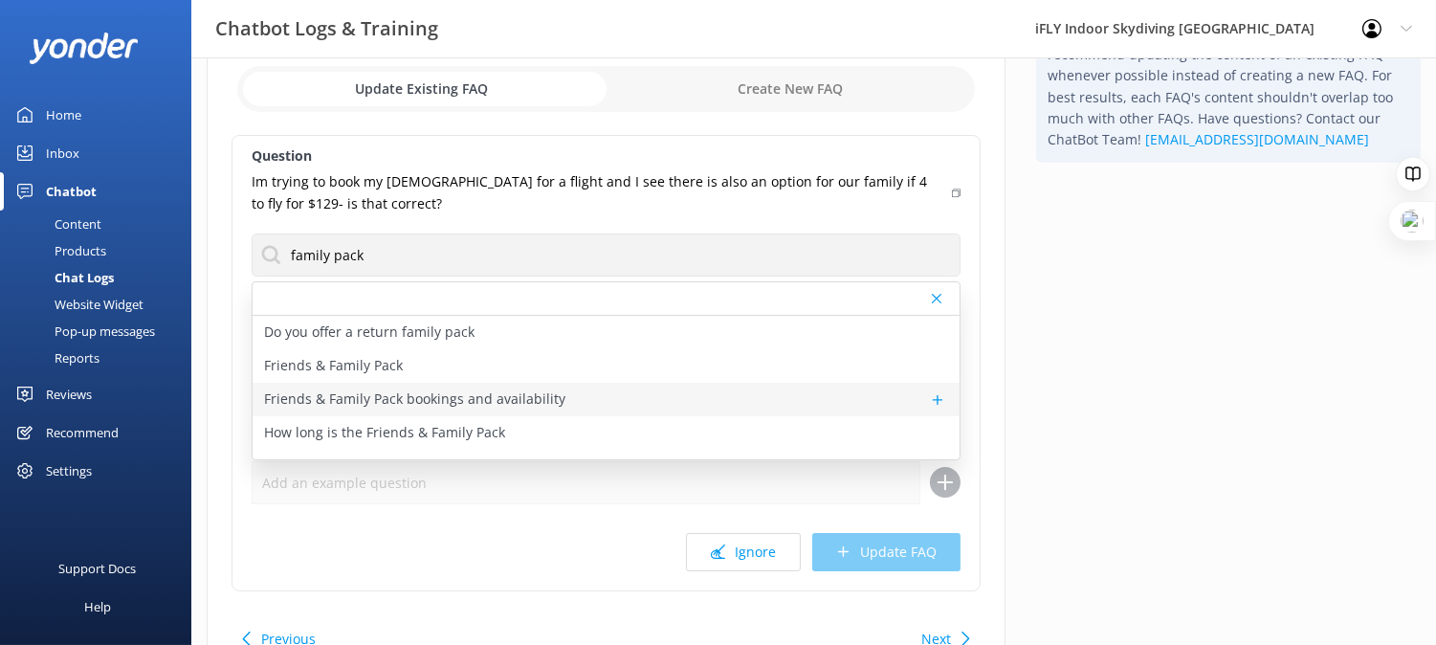
click at [615, 392] on div "Friends & Family Pack bookings and availability" at bounding box center [606, 399] width 707 height 33
type textarea "Ready to fly? You can view availability and book the Friends & Family Pack onli…"
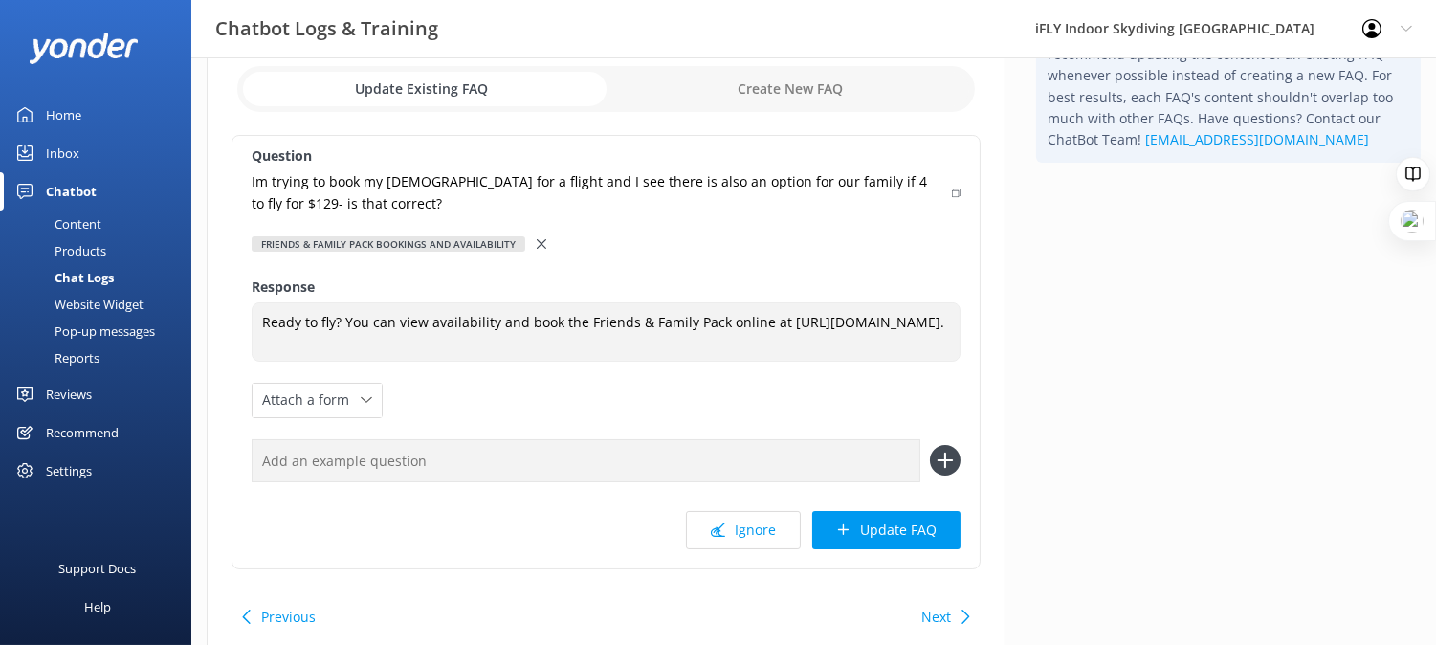
click at [545, 247] on icon at bounding box center [542, 244] width 10 height 10
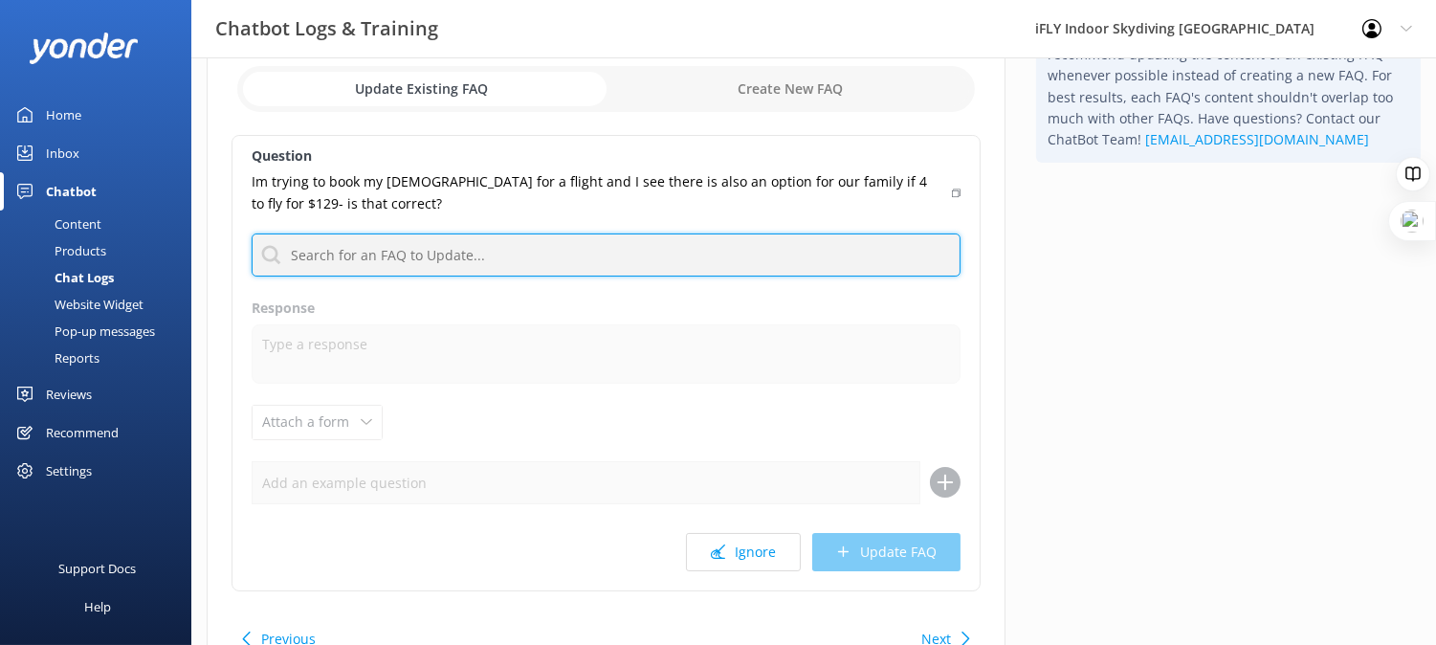
click at [529, 255] on input "text" at bounding box center [606, 254] width 709 height 43
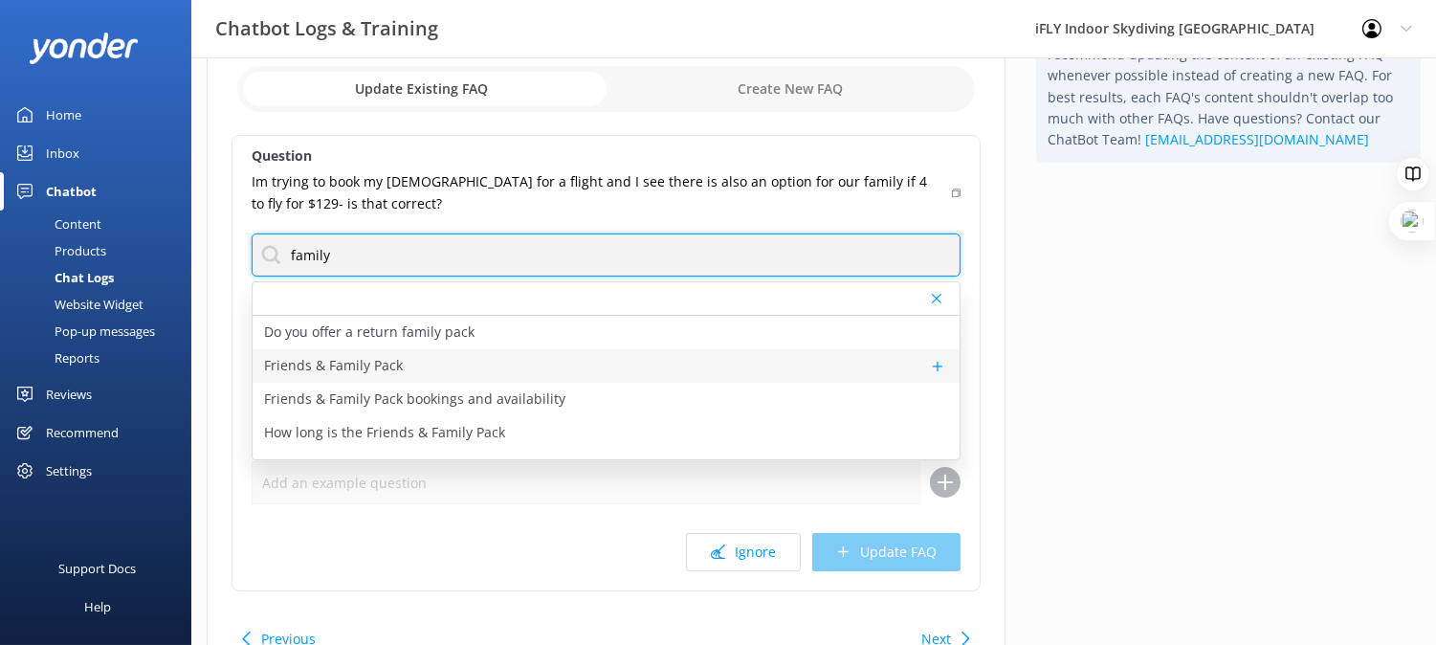
type input "family"
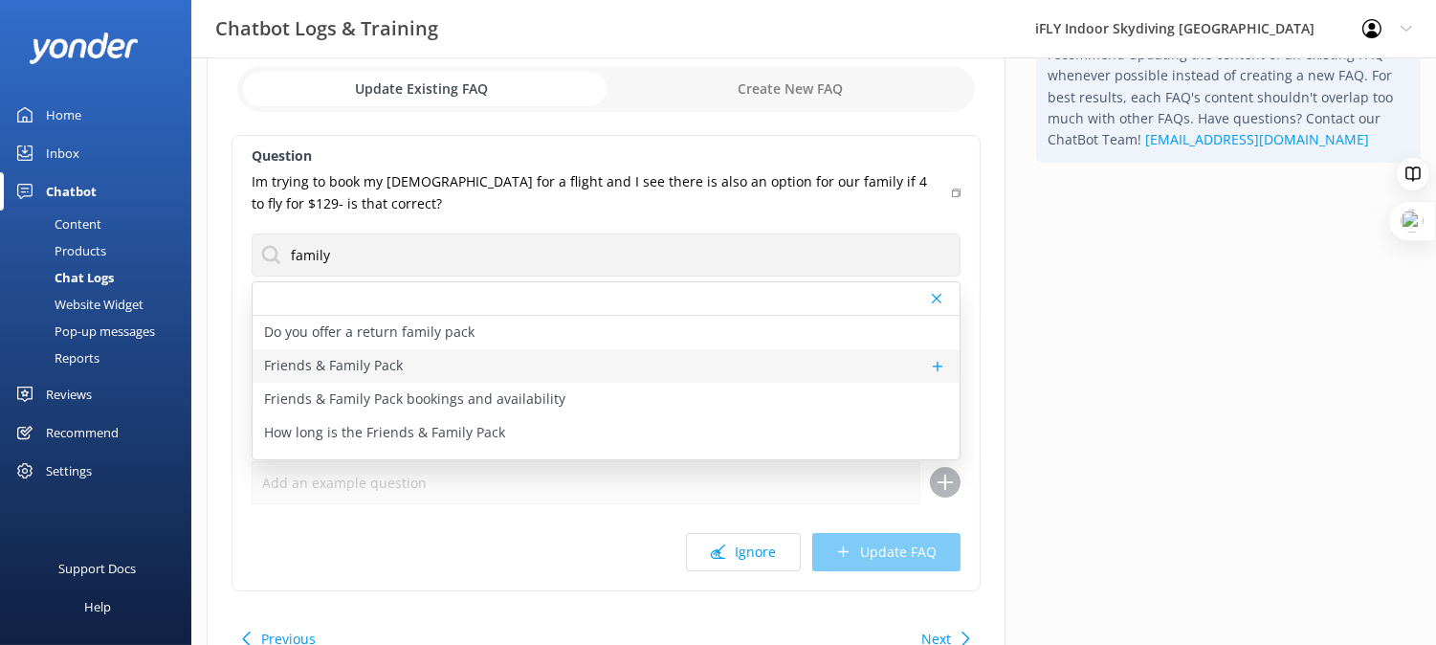
click at [623, 349] on div "Friends & Family Pack" at bounding box center [606, 365] width 707 height 33
type textarea "Share the experience with your friend or the whole family! [GEOGRAPHIC_DATA] in…"
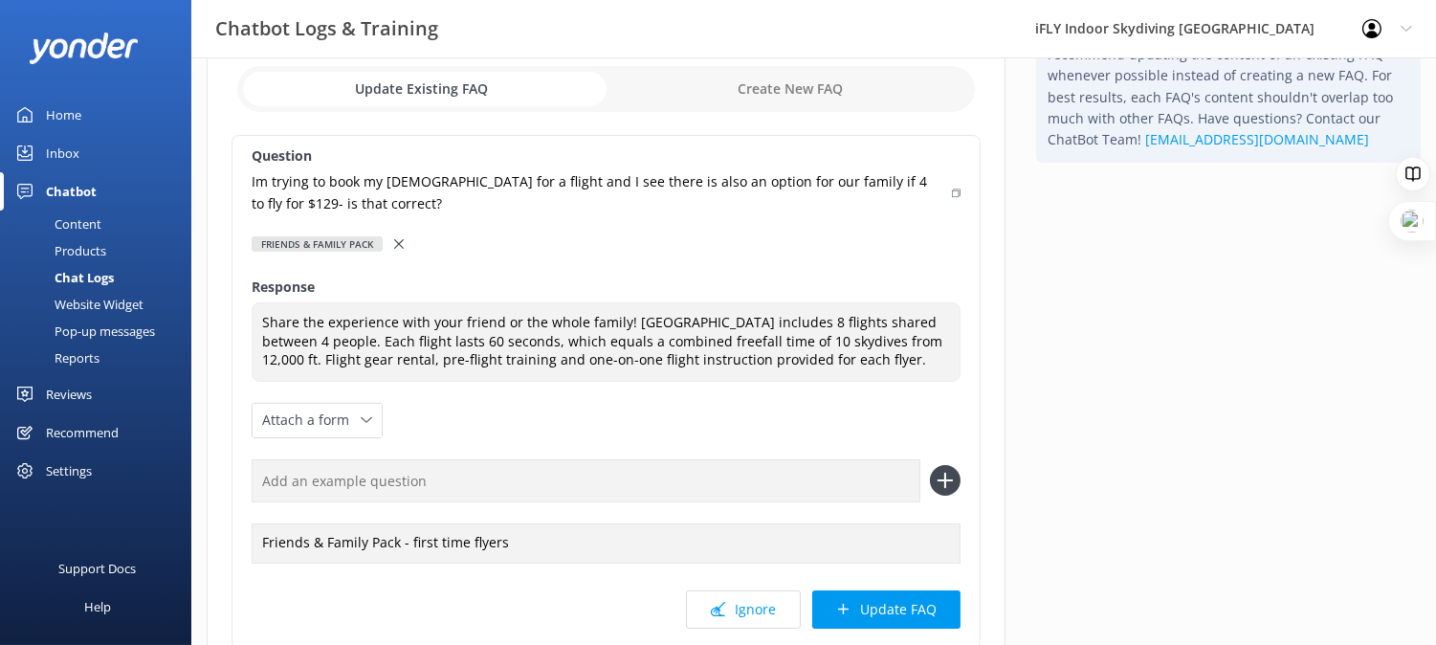
scroll to position [212, 0]
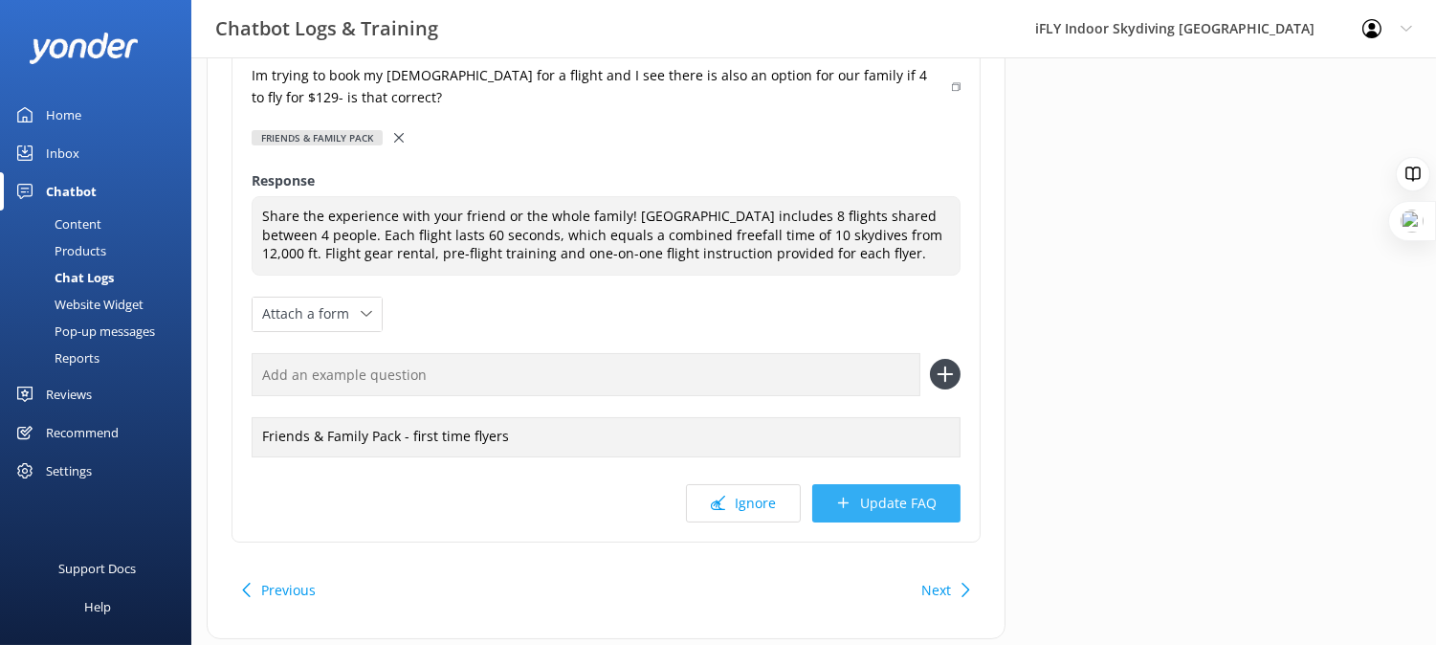
click at [873, 500] on button "Update FAQ" at bounding box center [886, 503] width 148 height 38
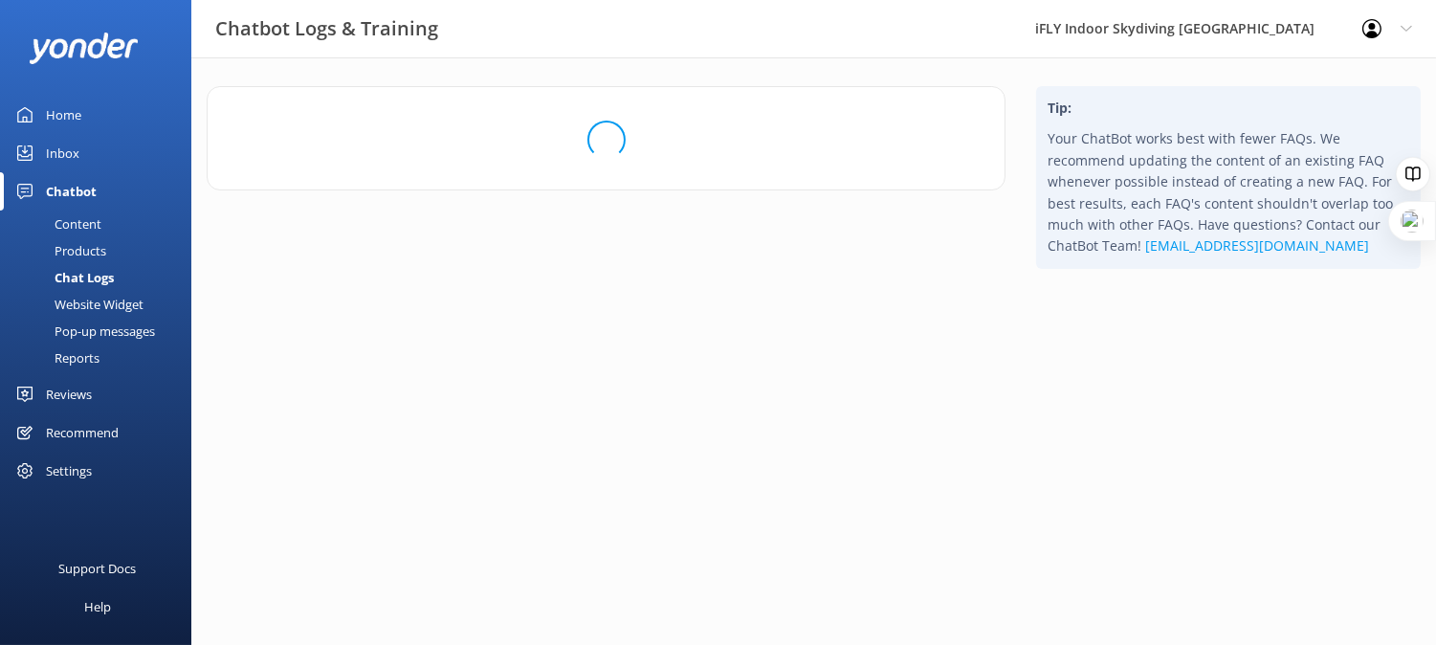
scroll to position [0, 0]
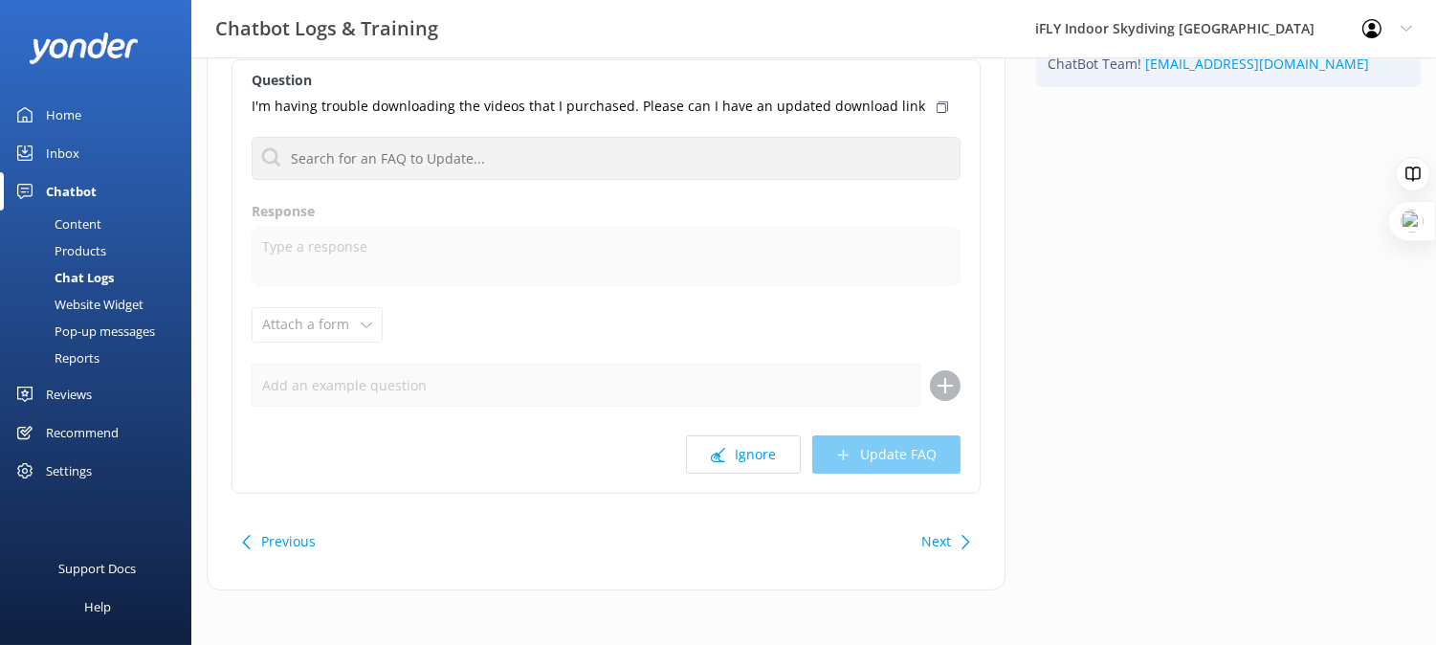
scroll to position [185, 0]
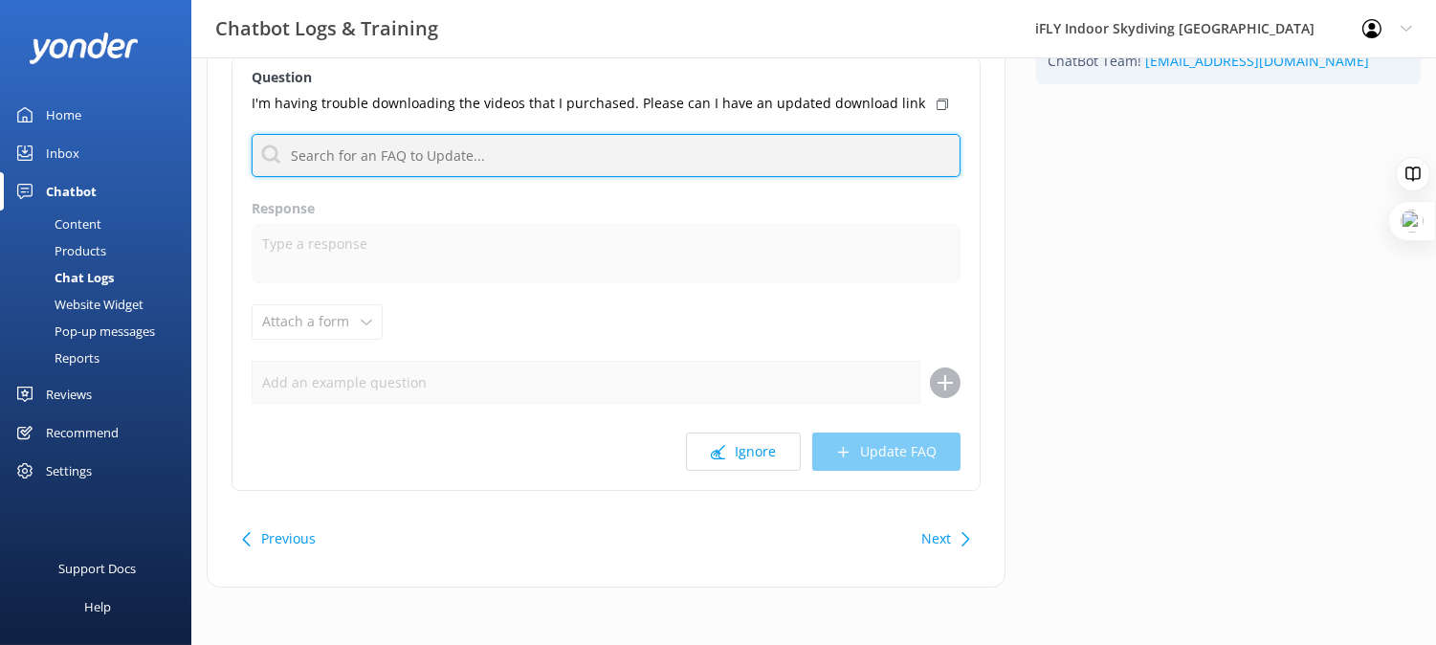
click at [681, 142] on input "text" at bounding box center [606, 155] width 709 height 43
type input "fam"
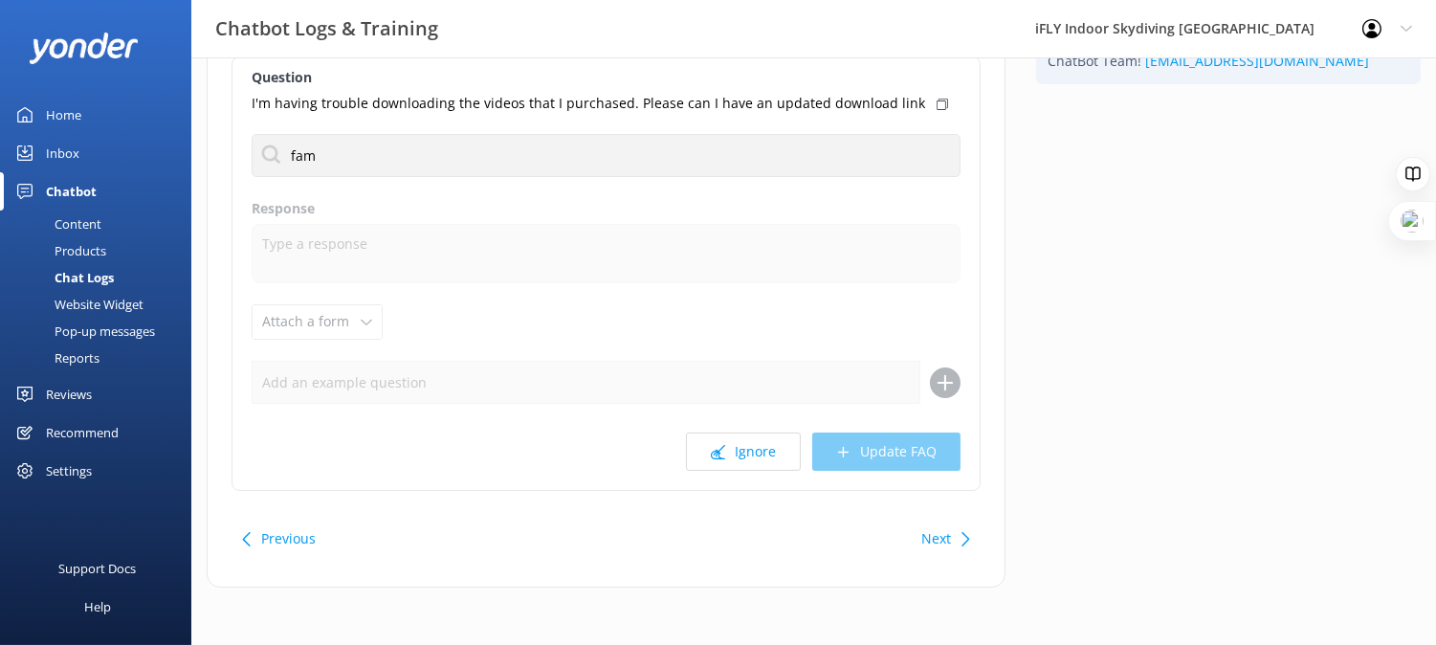
click at [329, 539] on div "Previous Next" at bounding box center [606, 539] width 749 height 54
click at [321, 542] on div "Previous" at bounding box center [281, 539] width 84 height 38
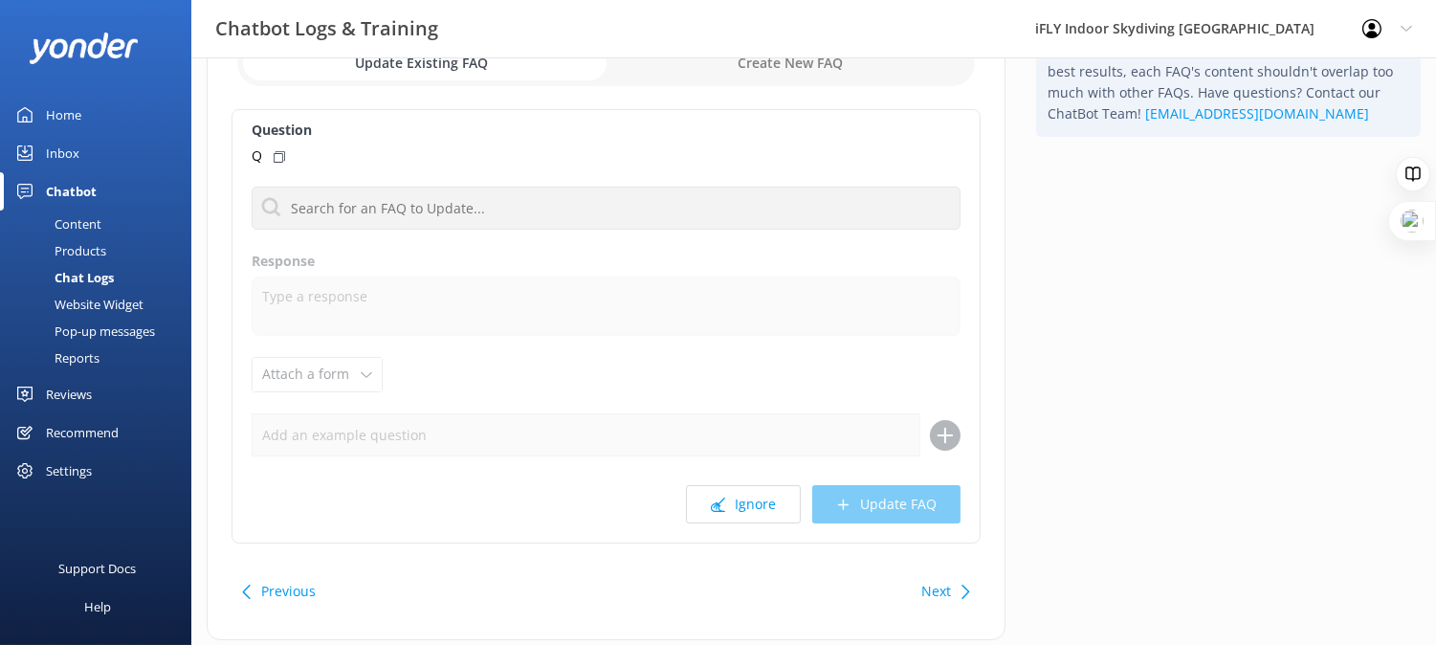
scroll to position [185, 0]
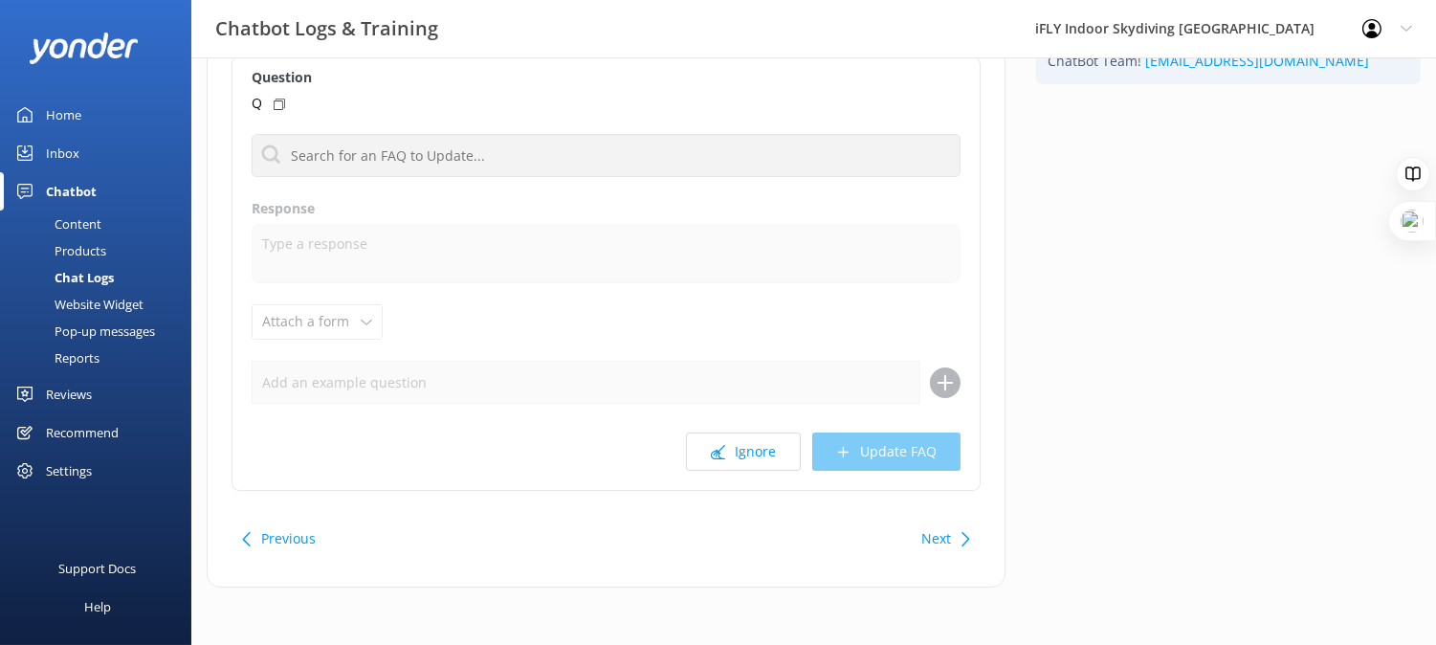
click at [948, 534] on button "Next" at bounding box center [936, 539] width 30 height 38
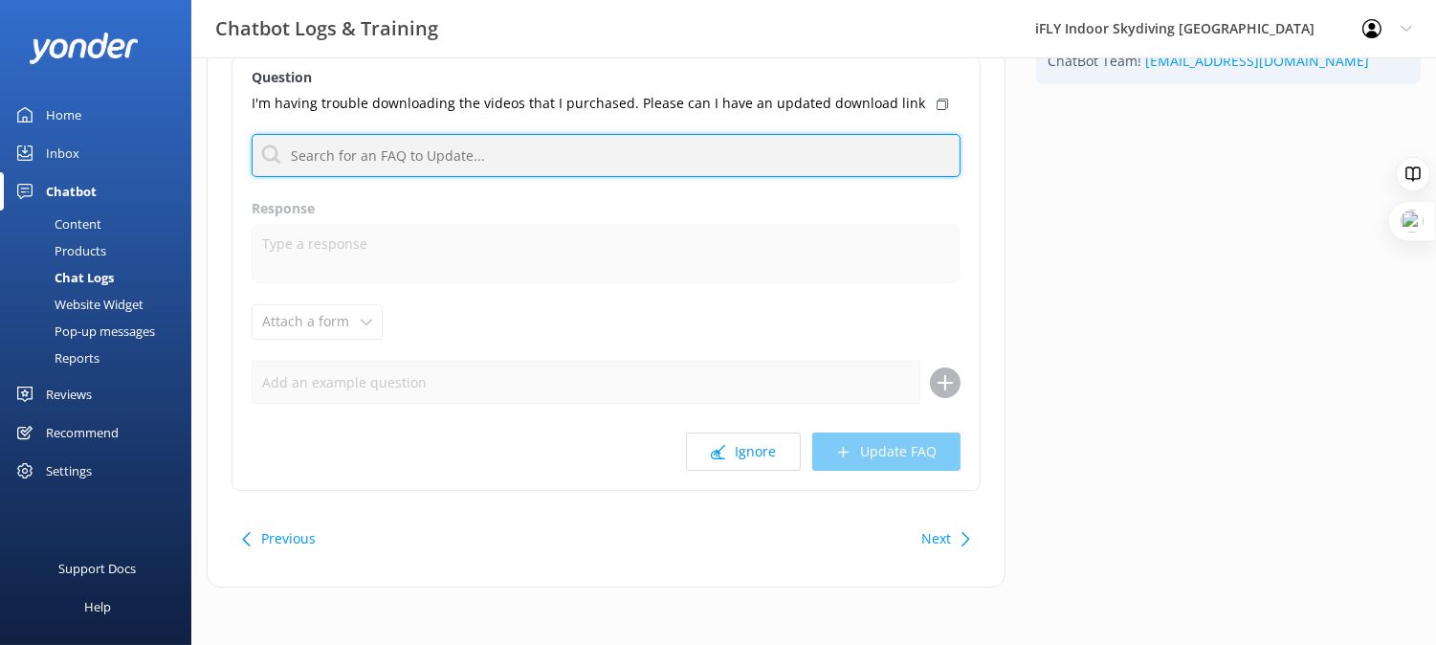
click at [877, 142] on input "text" at bounding box center [606, 155] width 709 height 43
type input "photos"
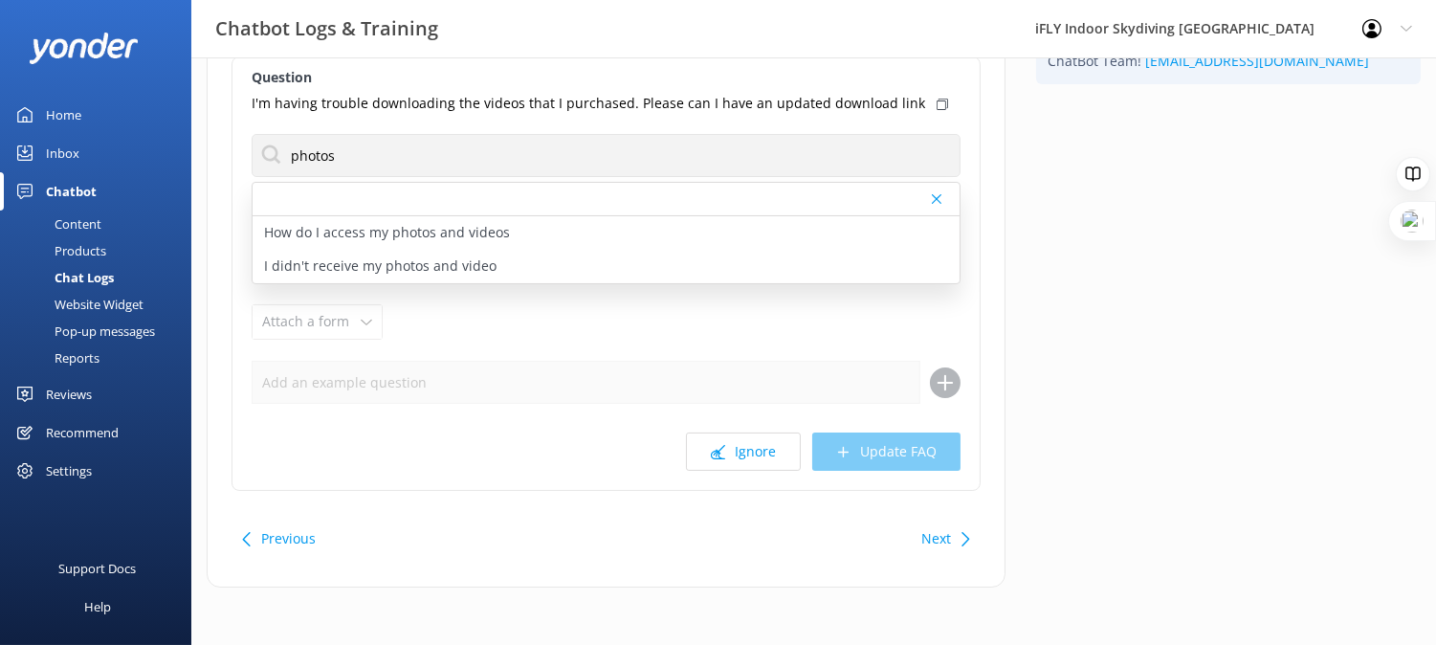
click at [807, 244] on div "How do I access my photos and videos" at bounding box center [606, 232] width 707 height 33
type textarea "During your session, the wind tunnel driver will take pictures of you. Say chee…"
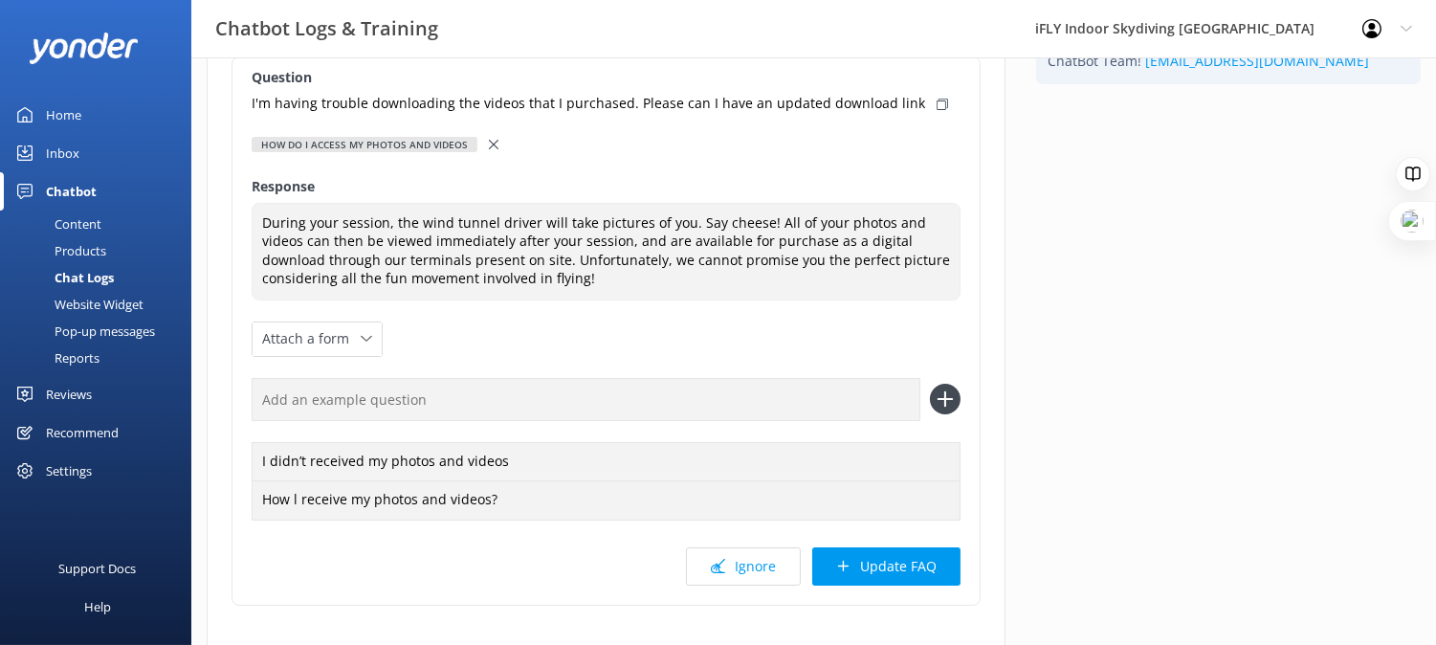
click at [489, 141] on icon at bounding box center [494, 145] width 10 height 10
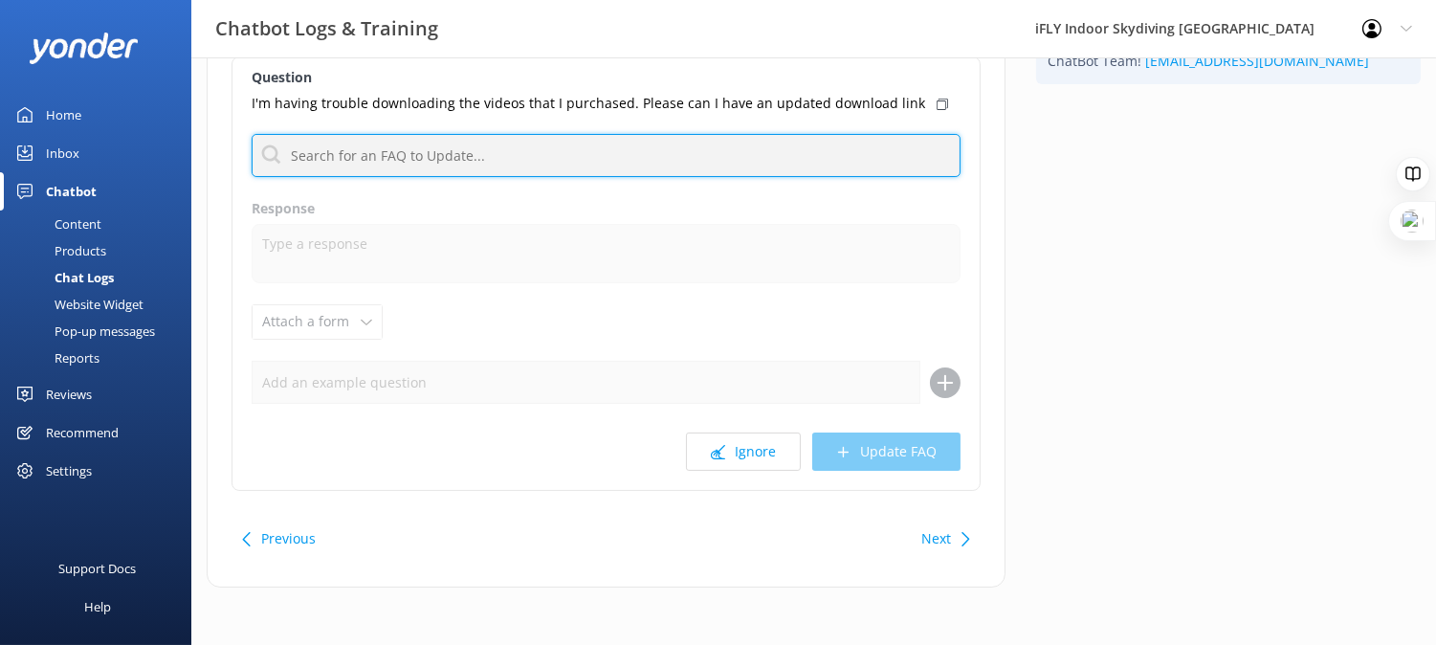
click at [489, 141] on input "text" at bounding box center [606, 155] width 709 height 43
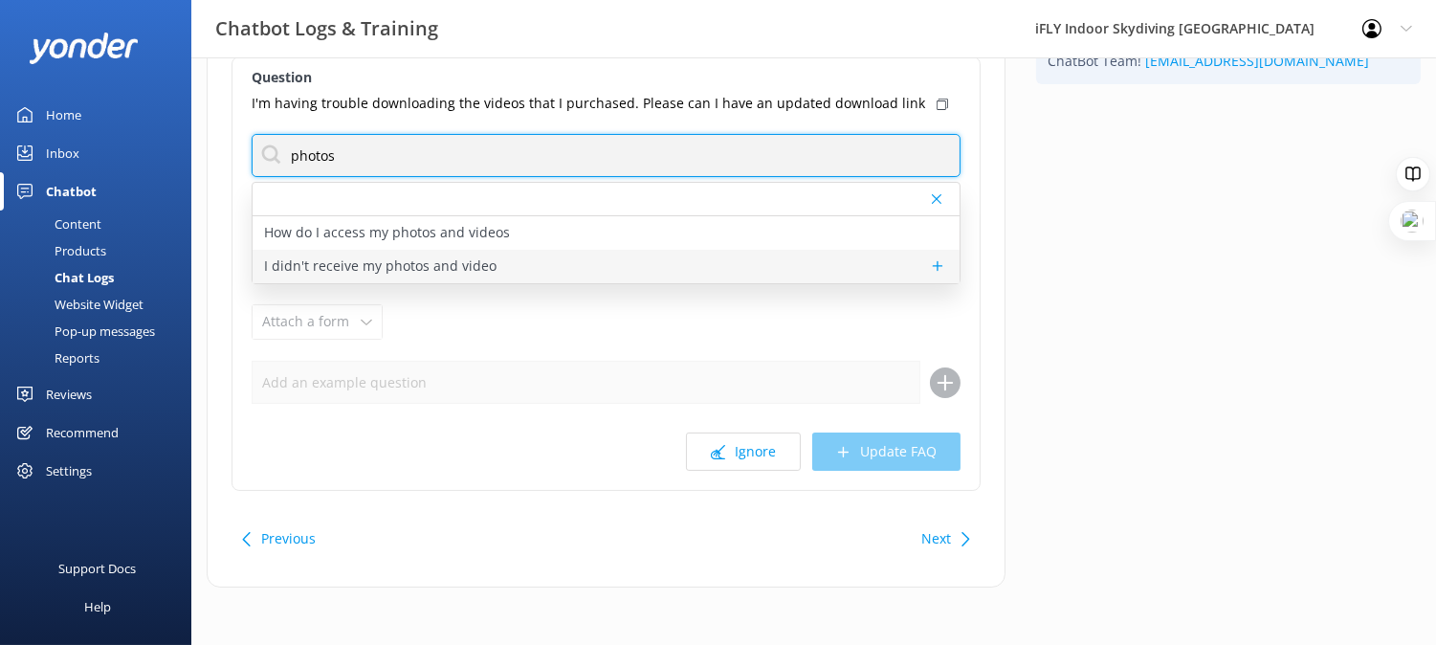
type input "photos"
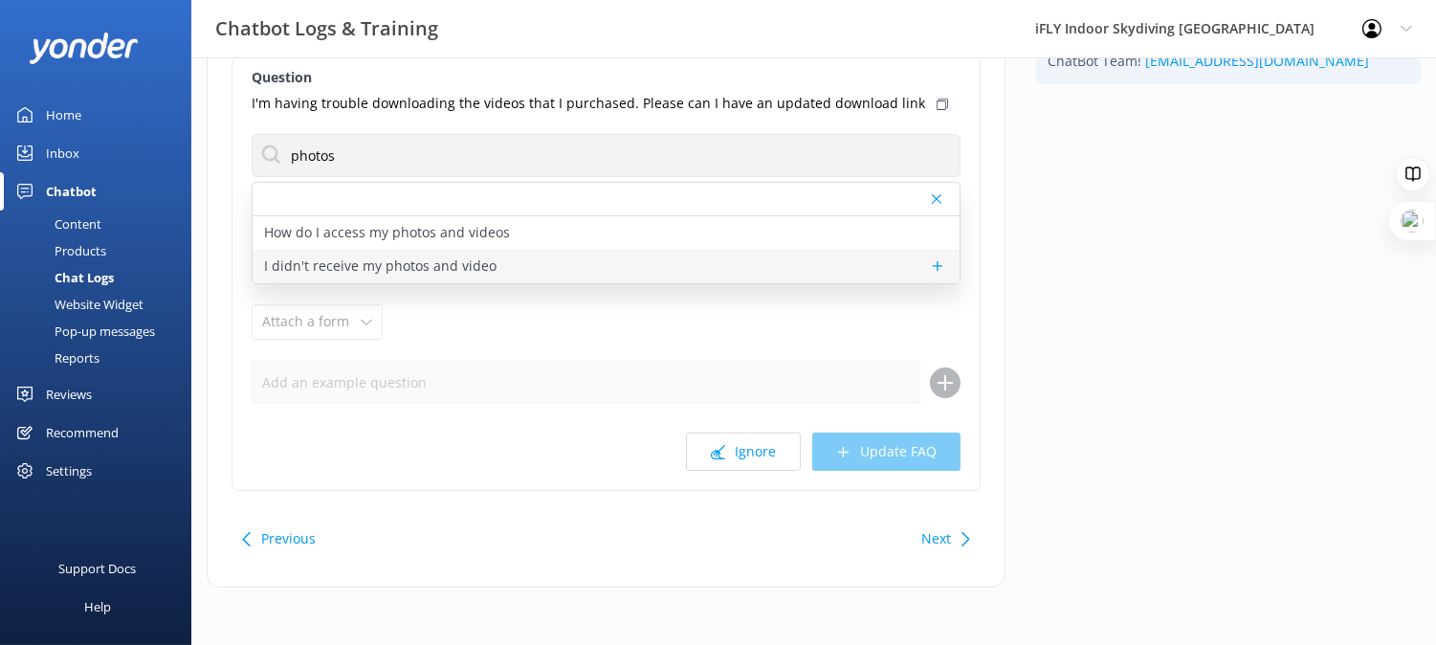
click at [489, 254] on div "I didn't receive my photos and video" at bounding box center [606, 266] width 707 height 33
type textarea "We are sorry to hear you didn't receive your photos and video. Please contact o…"
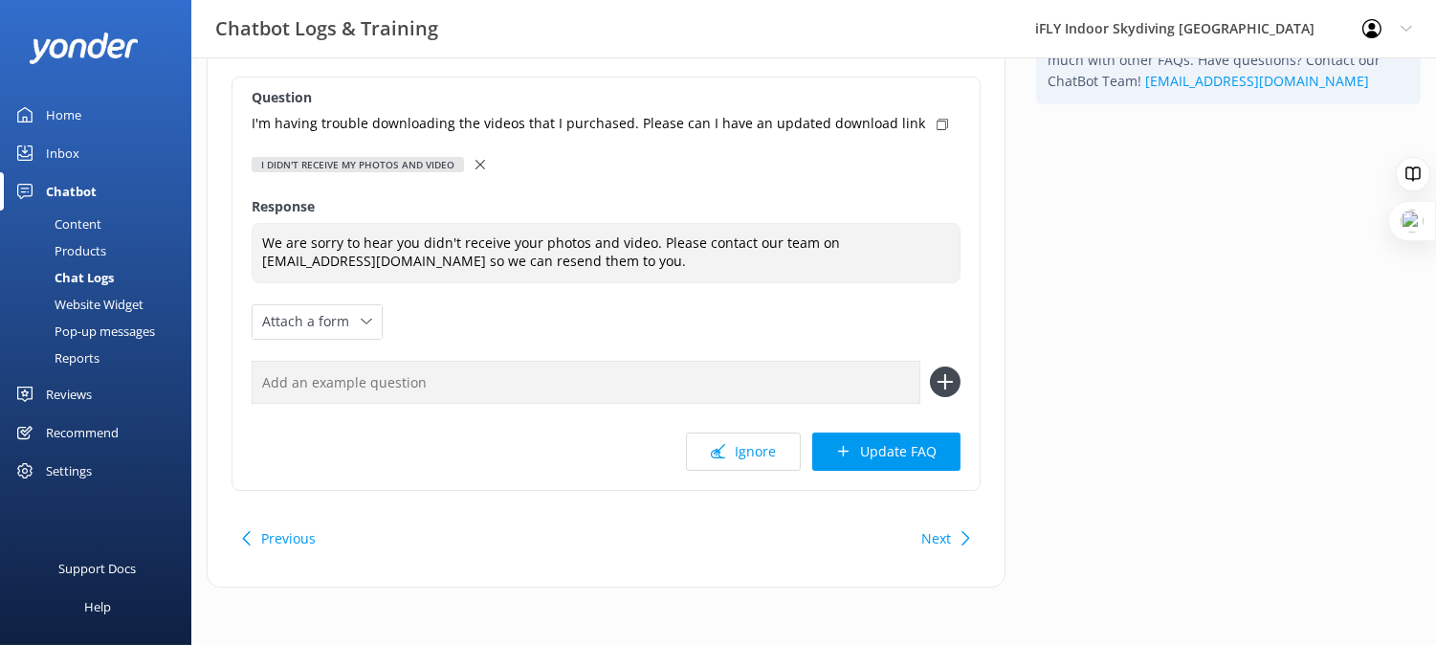
scroll to position [165, 0]
click at [859, 455] on button "Update FAQ" at bounding box center [886, 451] width 148 height 38
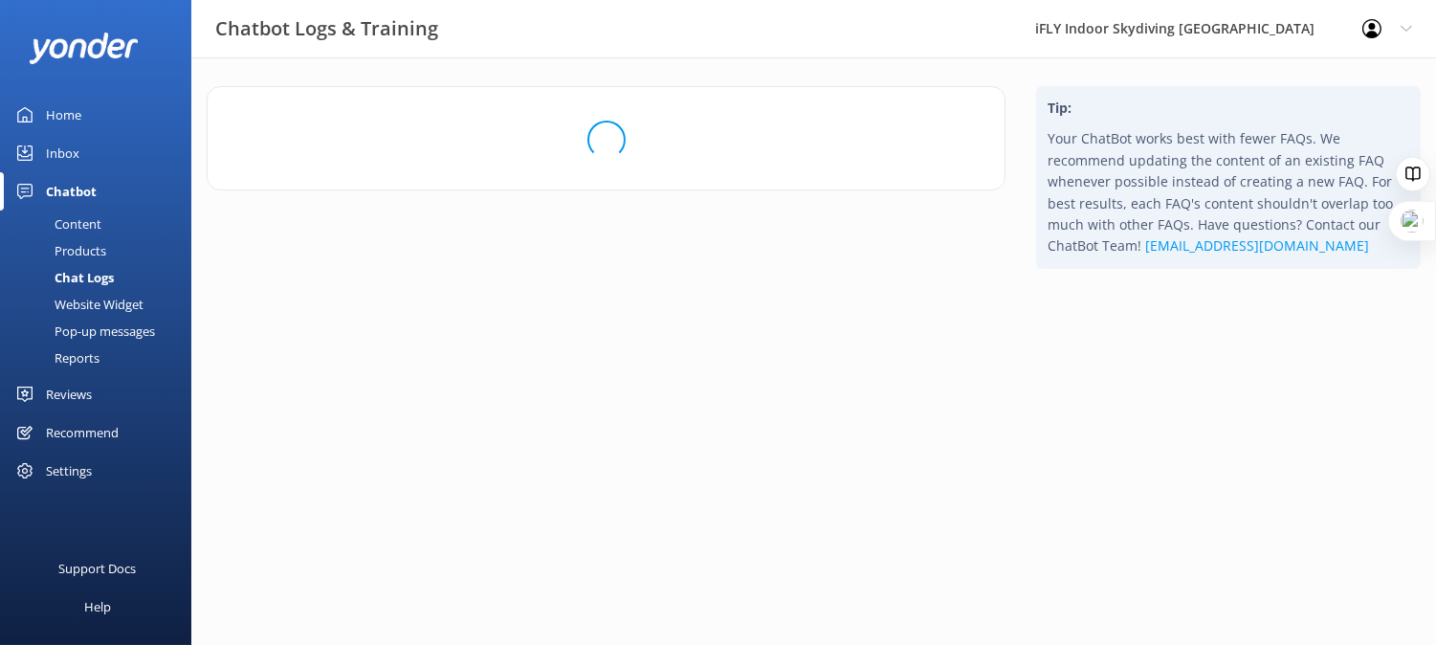
scroll to position [0, 0]
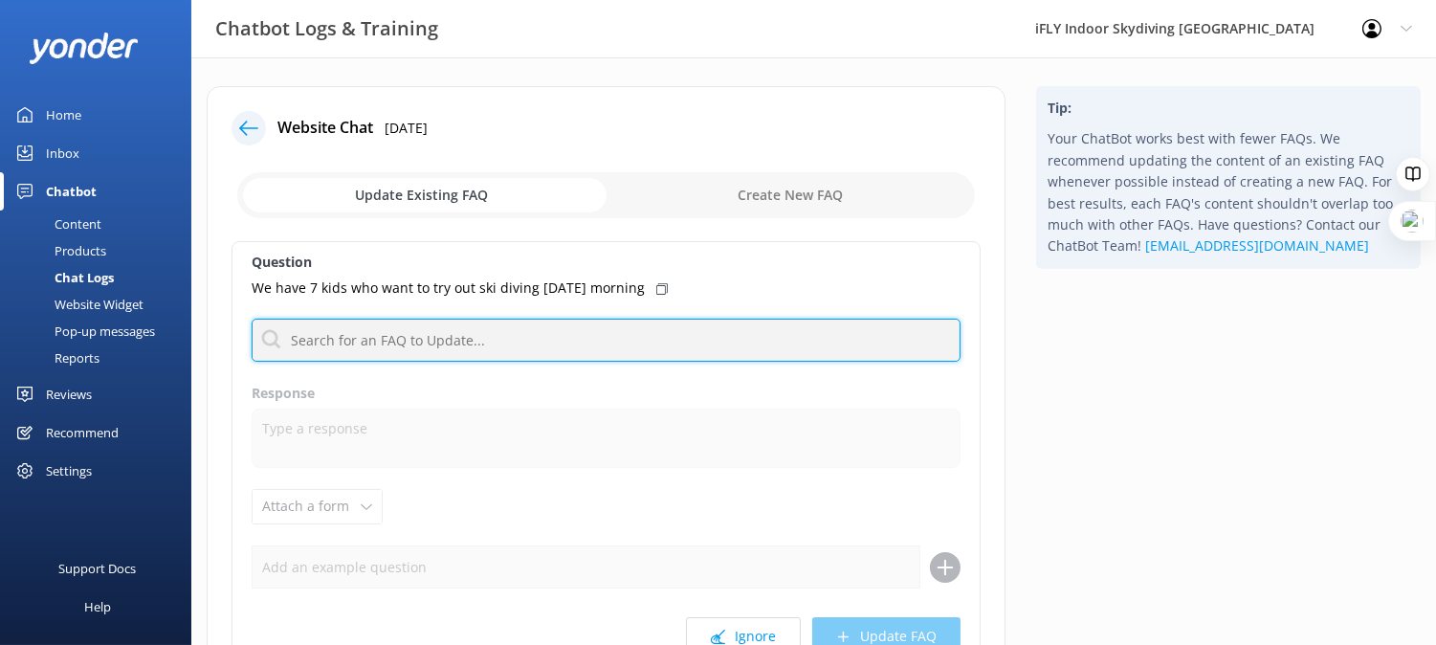
click at [781, 345] on input "text" at bounding box center [606, 340] width 709 height 43
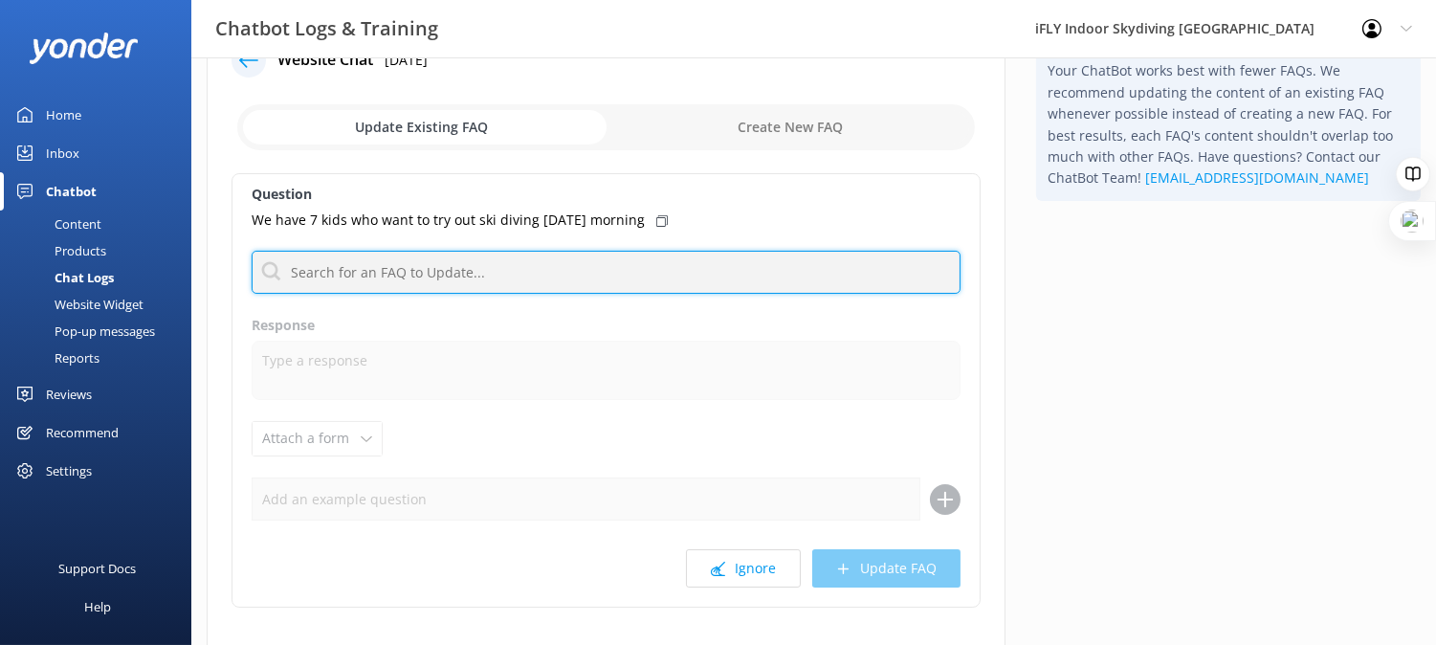
scroll to position [106, 0]
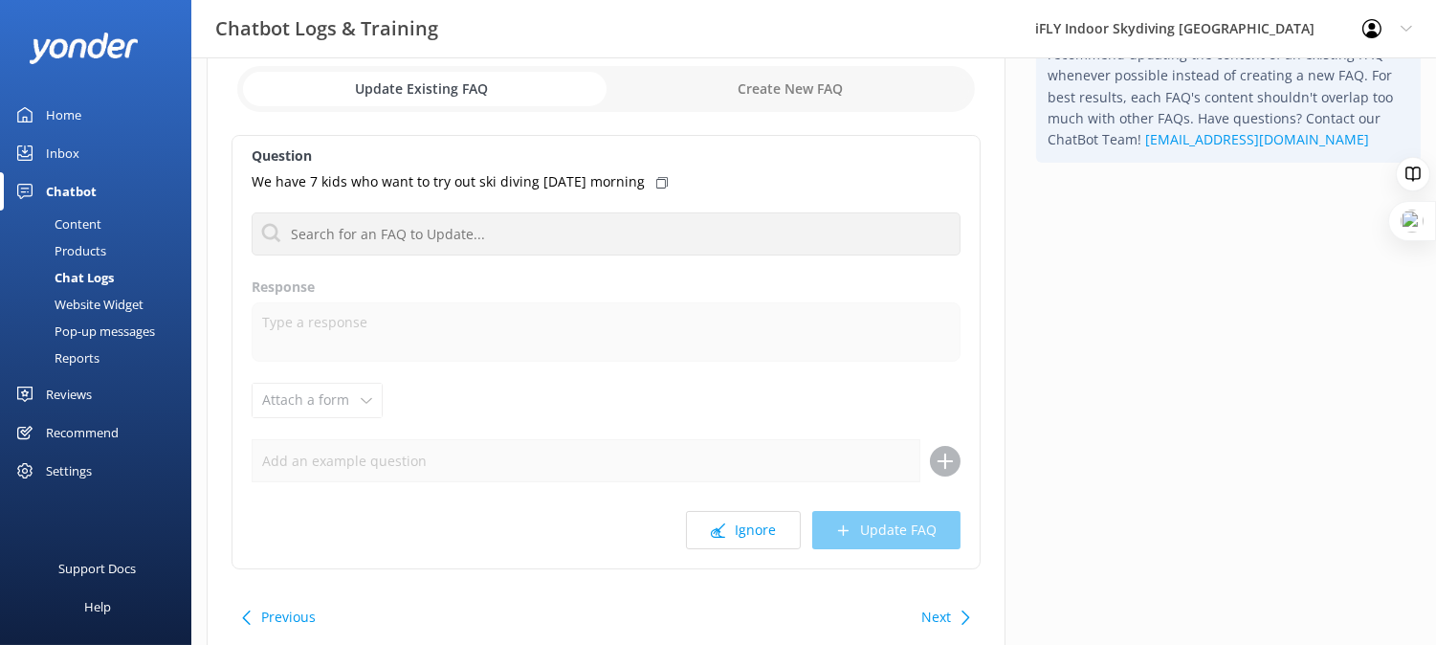
click at [962, 633] on div "Next" at bounding box center [943, 617] width 59 height 38
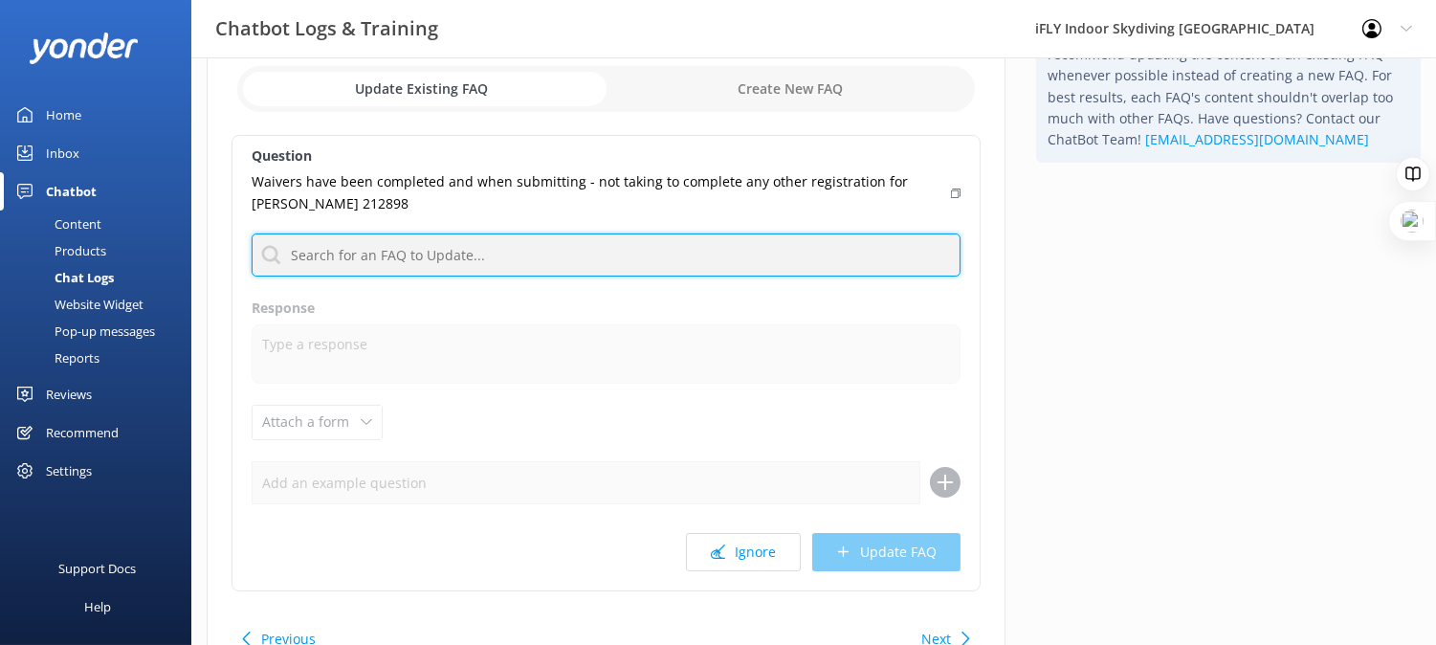
click at [674, 259] on input "text" at bounding box center [606, 254] width 709 height 43
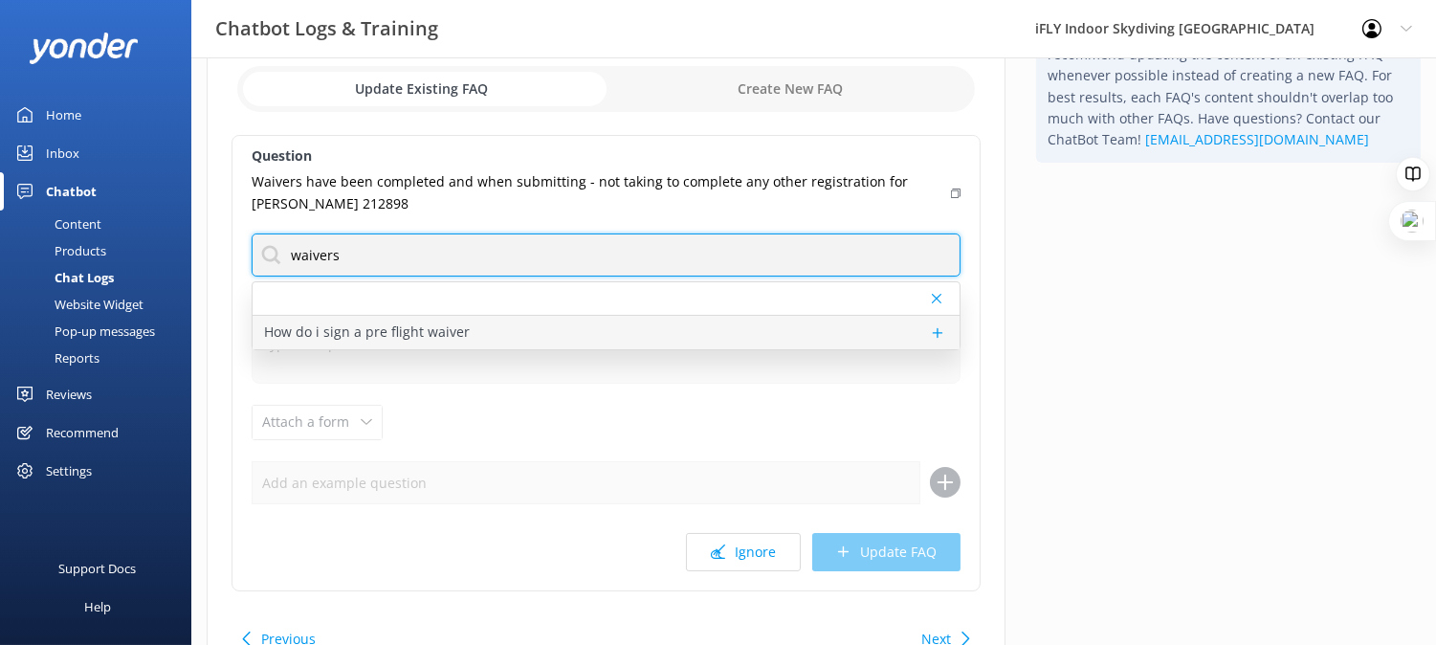
type input "waivers"
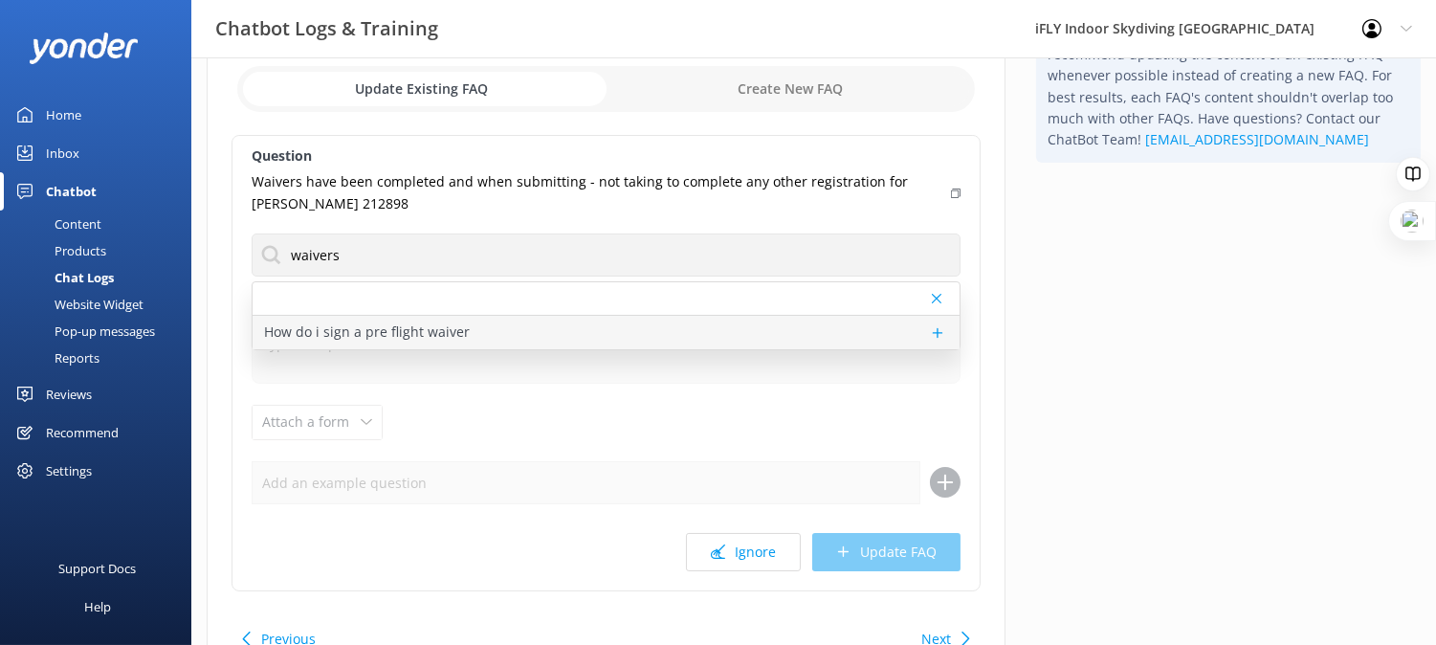
click at [651, 336] on div "How do i sign a pre flight waiver" at bounding box center [606, 332] width 707 height 33
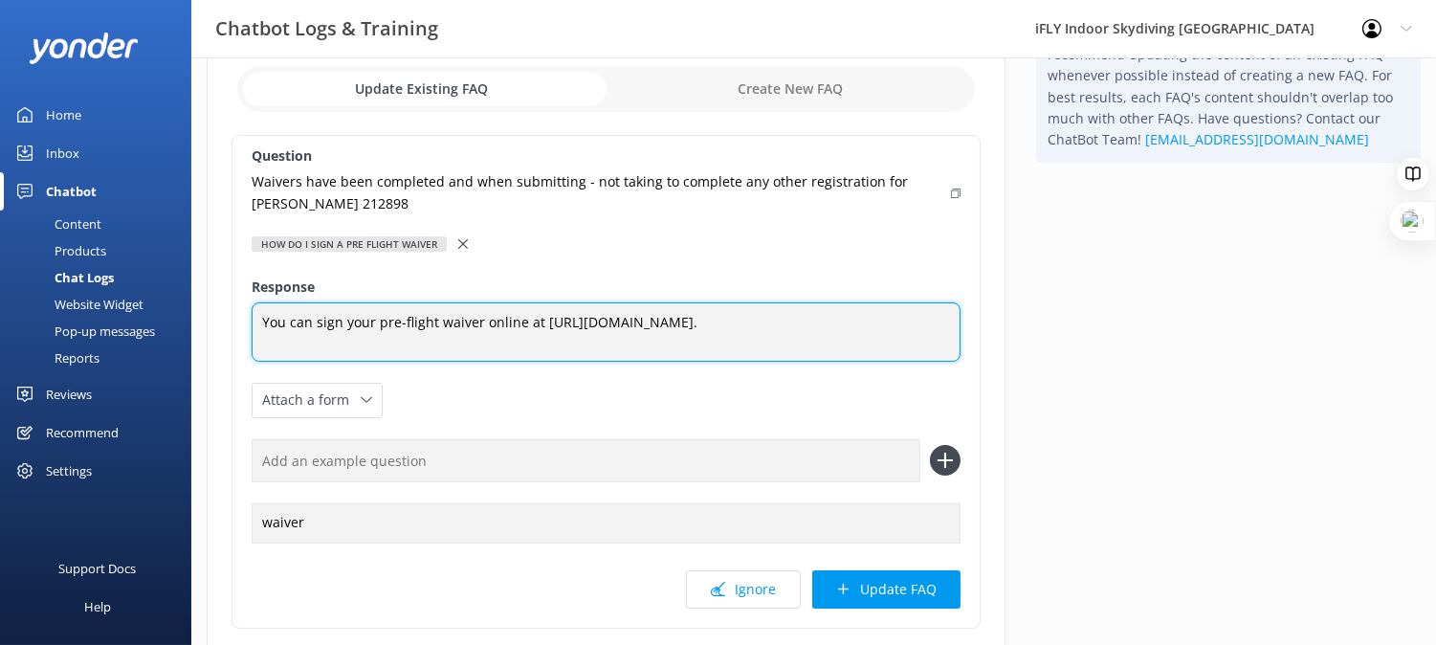
click at [911, 332] on textarea "You can sign your pre-flight waiver online at [URL][DOMAIN_NAME]." at bounding box center [606, 331] width 709 height 59
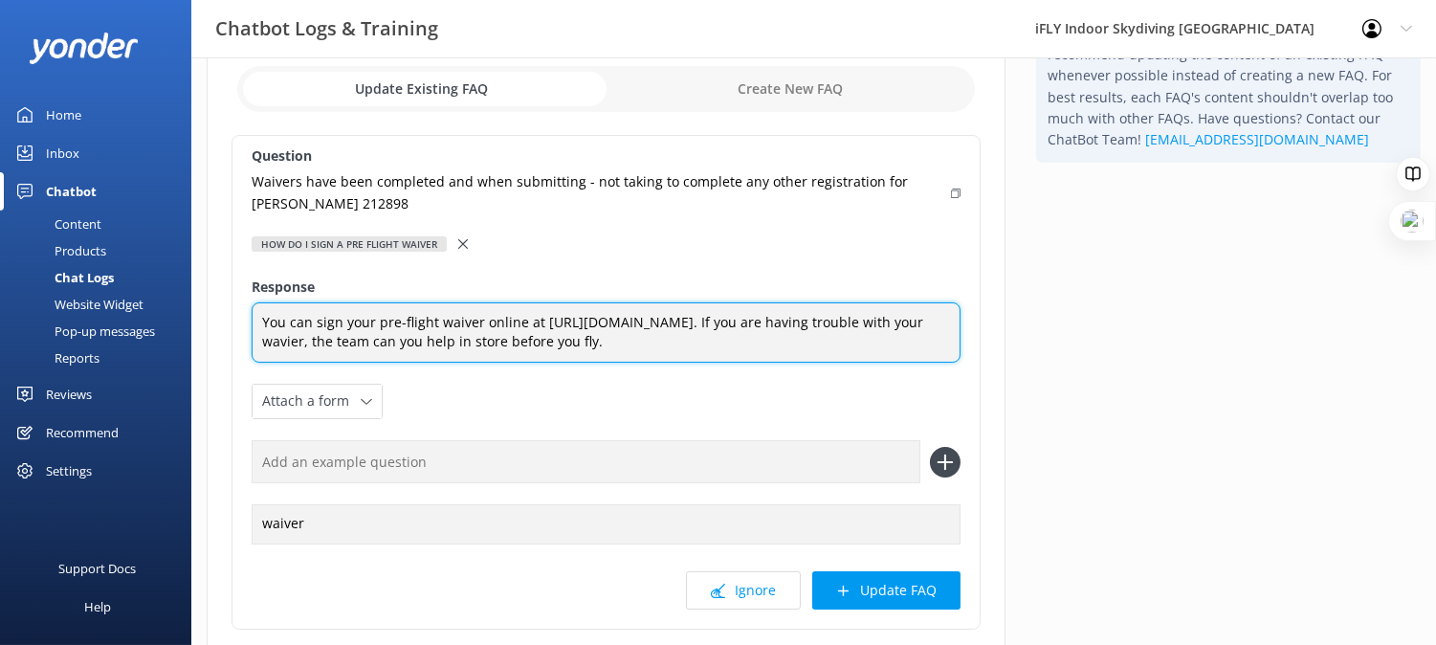
drag, startPoint x: 801, startPoint y: 344, endPoint x: 155, endPoint y: 308, distance: 646.8
click at [155, 308] on div "Chatbot Logs & Training iFLY Indoor Skydiving [GEOGRAPHIC_DATA] Profile Setting…" at bounding box center [718, 367] width 1436 height 832
paste textarea "complete your pre-flight waiver online at [URL][DOMAIN_NAME] . If you have any …"
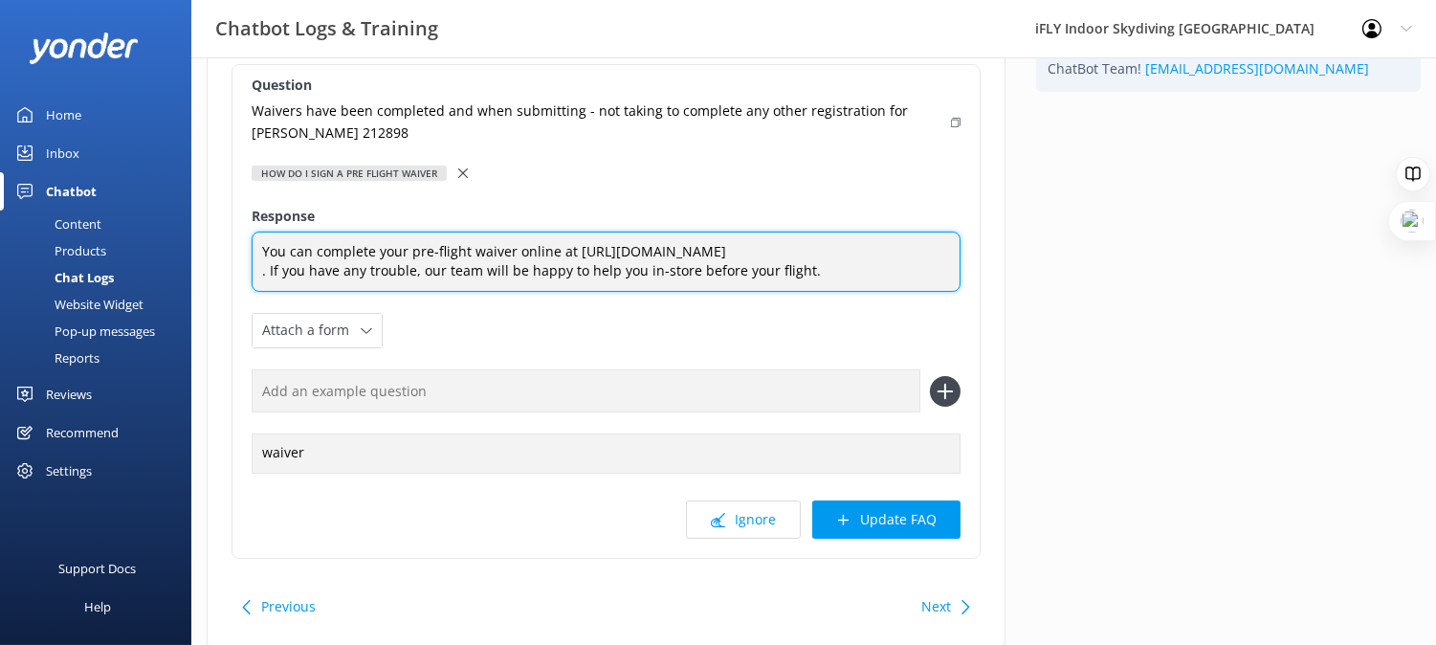
scroll to position [139, 0]
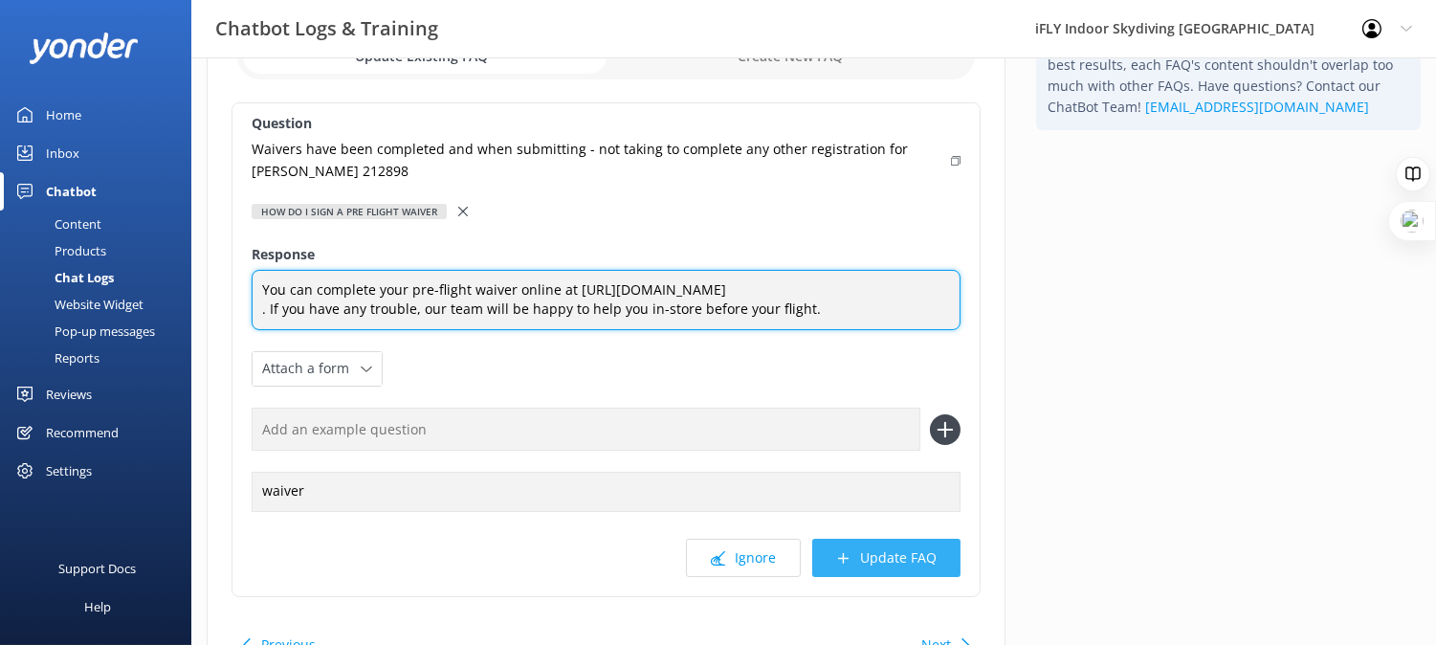
type textarea "You can complete your pre-flight waiver online at [URL][DOMAIN_NAME] . If you h…"
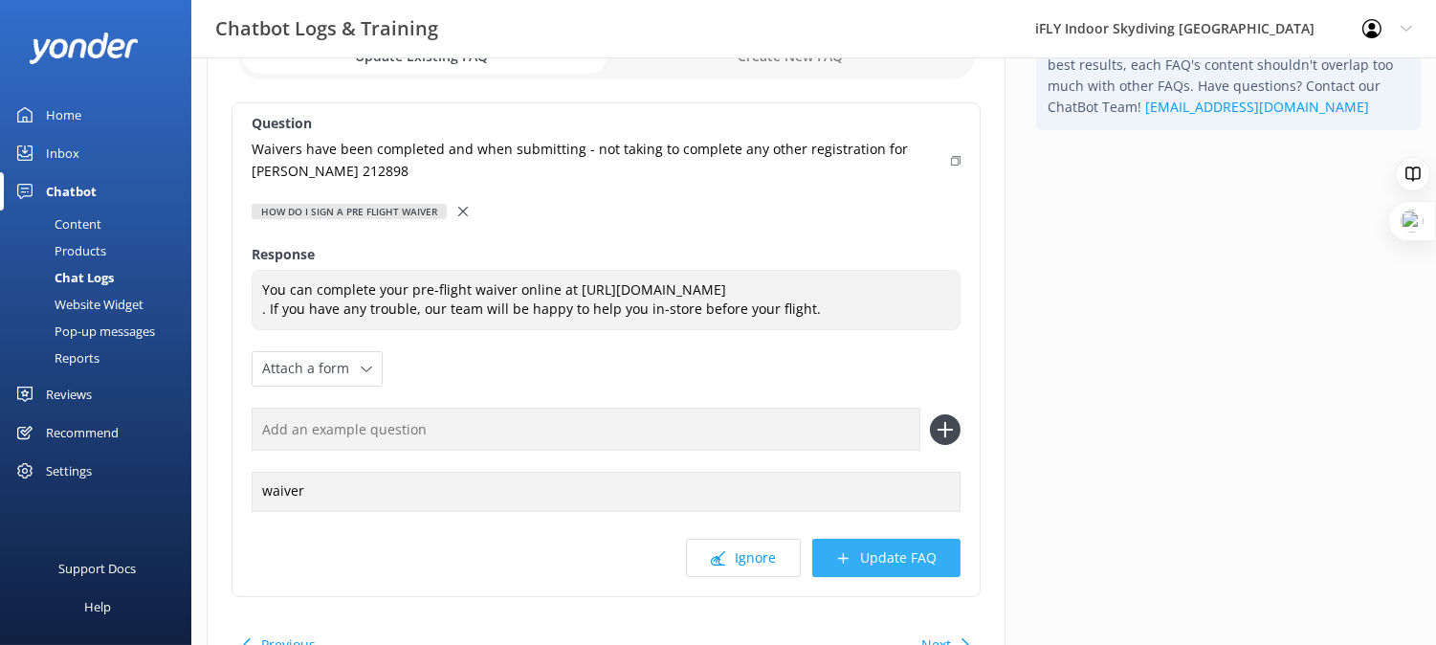
click at [901, 566] on button "Update FAQ" at bounding box center [886, 558] width 148 height 38
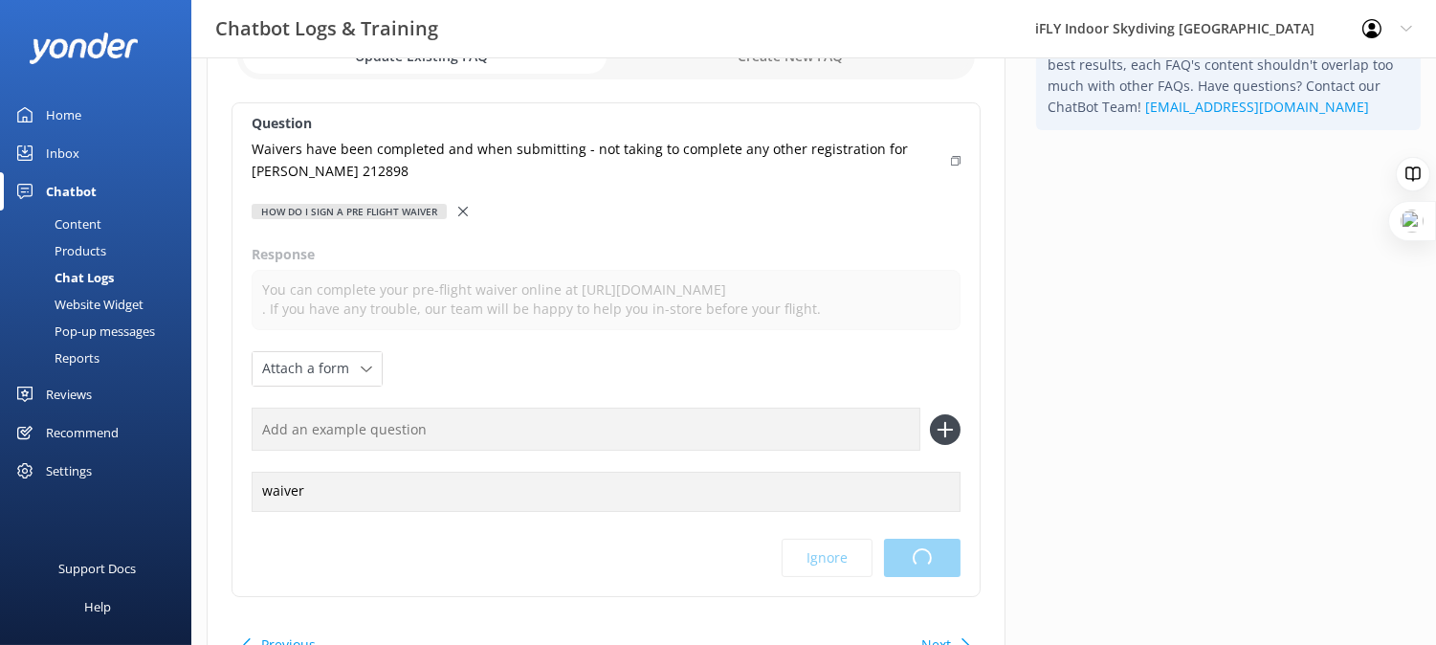
scroll to position [0, 0]
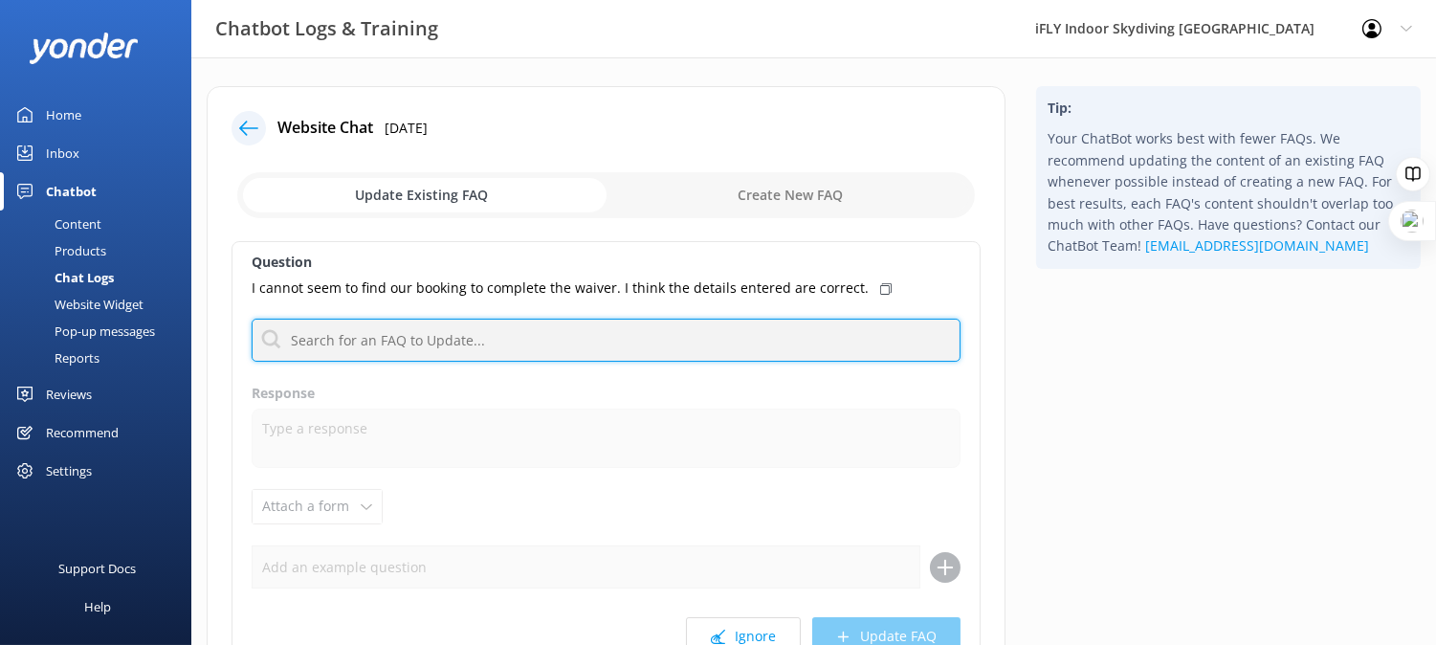
click at [656, 335] on input "text" at bounding box center [606, 340] width 709 height 43
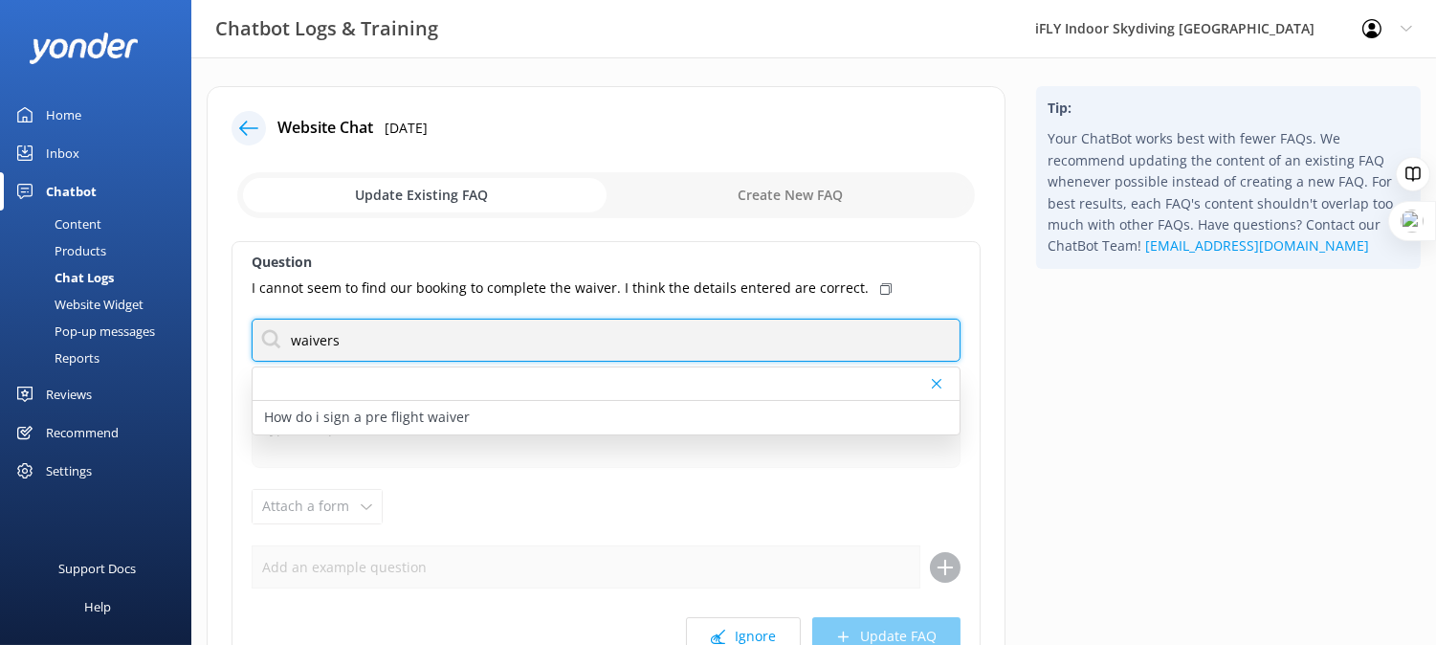
type input "waivers"
